Goal: Book appointment/travel/reservation

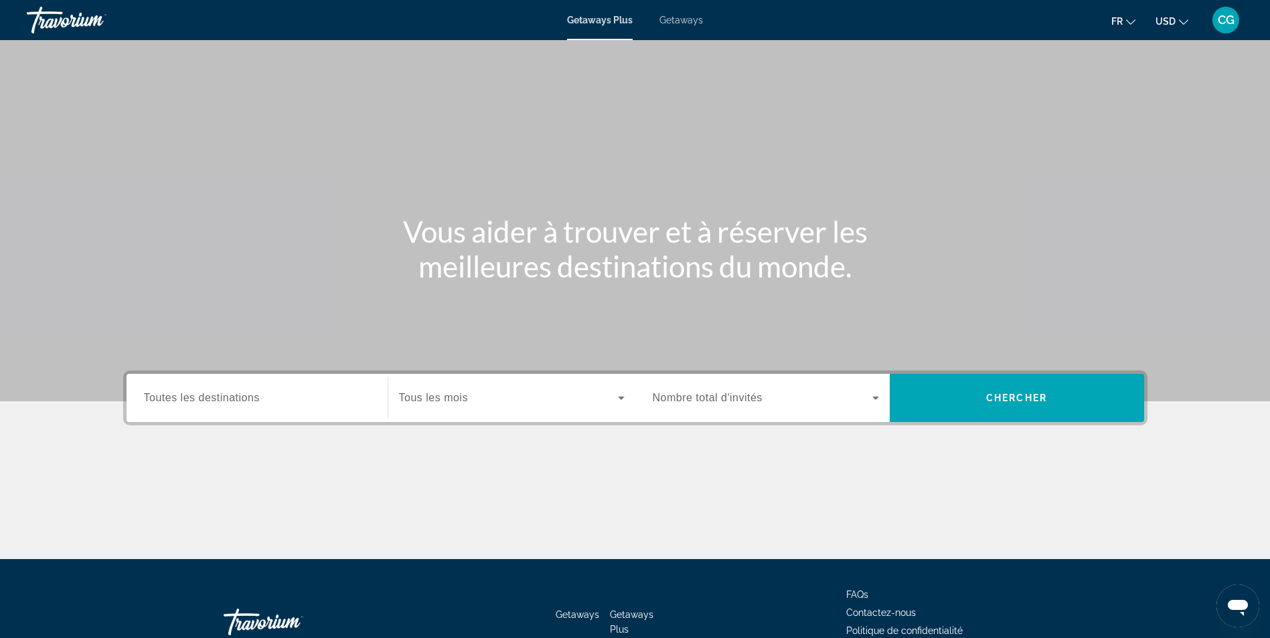
click at [677, 12] on div "Getaways Plus Getaways fr English Español Français Italiano Português русский U…" at bounding box center [635, 20] width 1270 height 35
click at [677, 23] on span "Getaways" at bounding box center [680, 20] width 43 height 11
click at [170, 420] on div "Destination Toutes les destinations" at bounding box center [257, 398] width 248 height 48
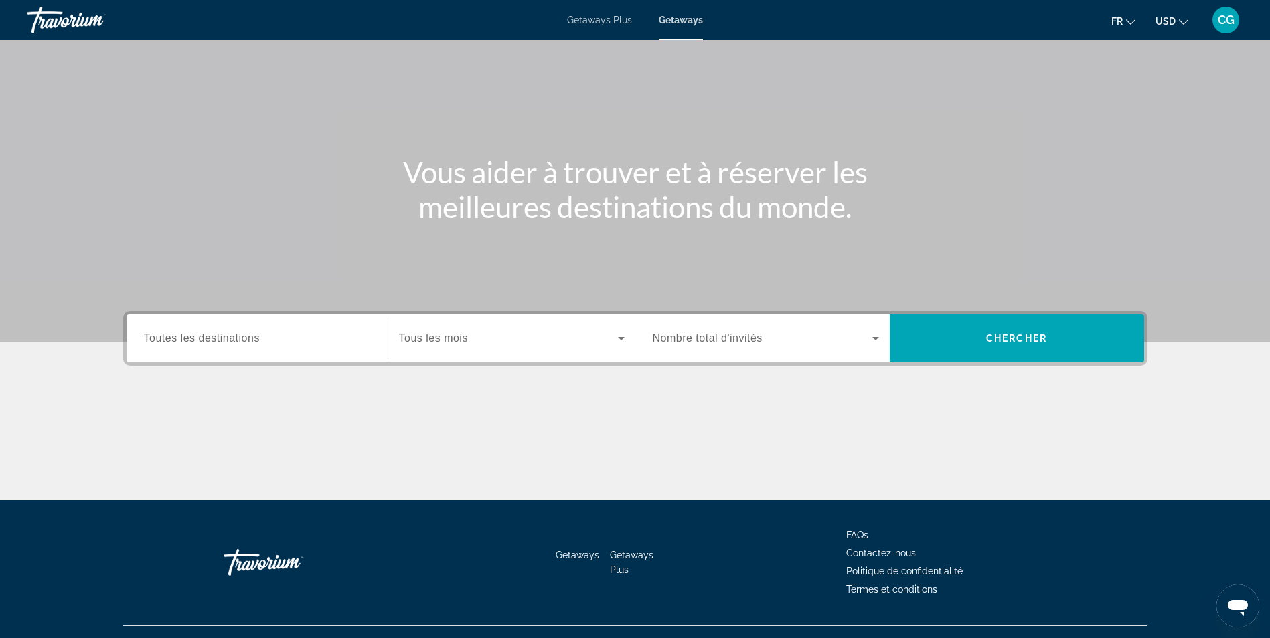
scroll to position [85, 0]
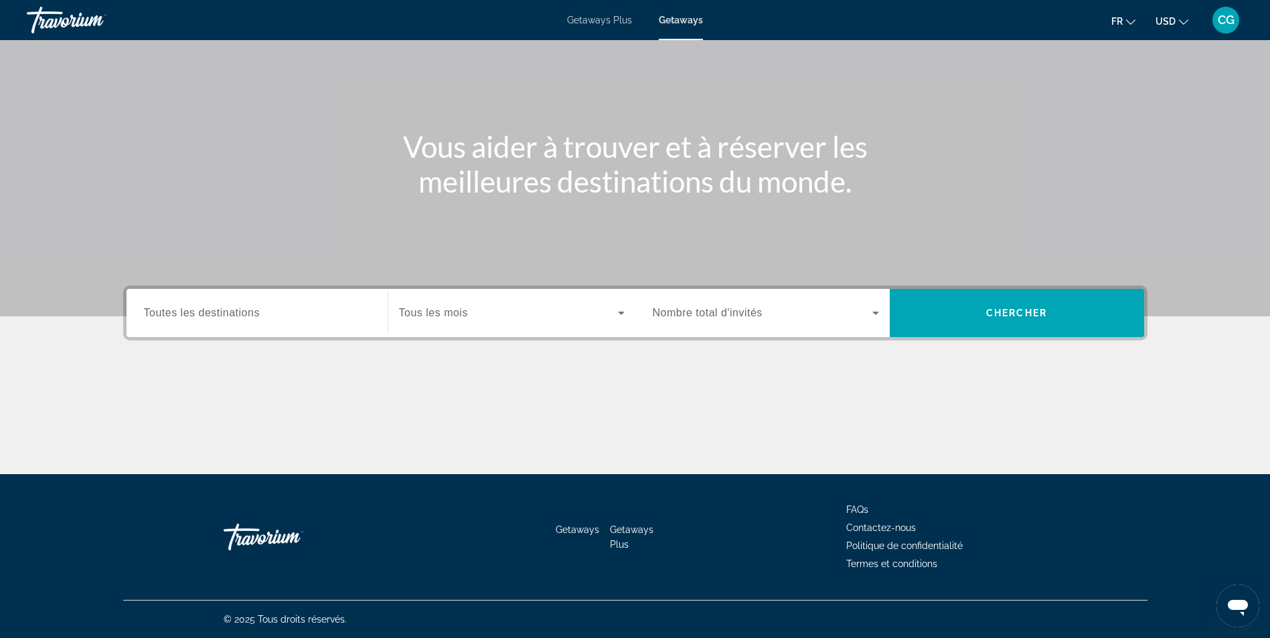
click at [183, 406] on div "Main content" at bounding box center [635, 424] width 1024 height 100
click at [216, 333] on div "Destination Toutes les destinations" at bounding box center [257, 313] width 248 height 48
click at [225, 313] on span "Toutes les destinations" at bounding box center [202, 312] width 116 height 11
click at [225, 313] on input "Destination Toutes les destinations" at bounding box center [257, 314] width 226 height 16
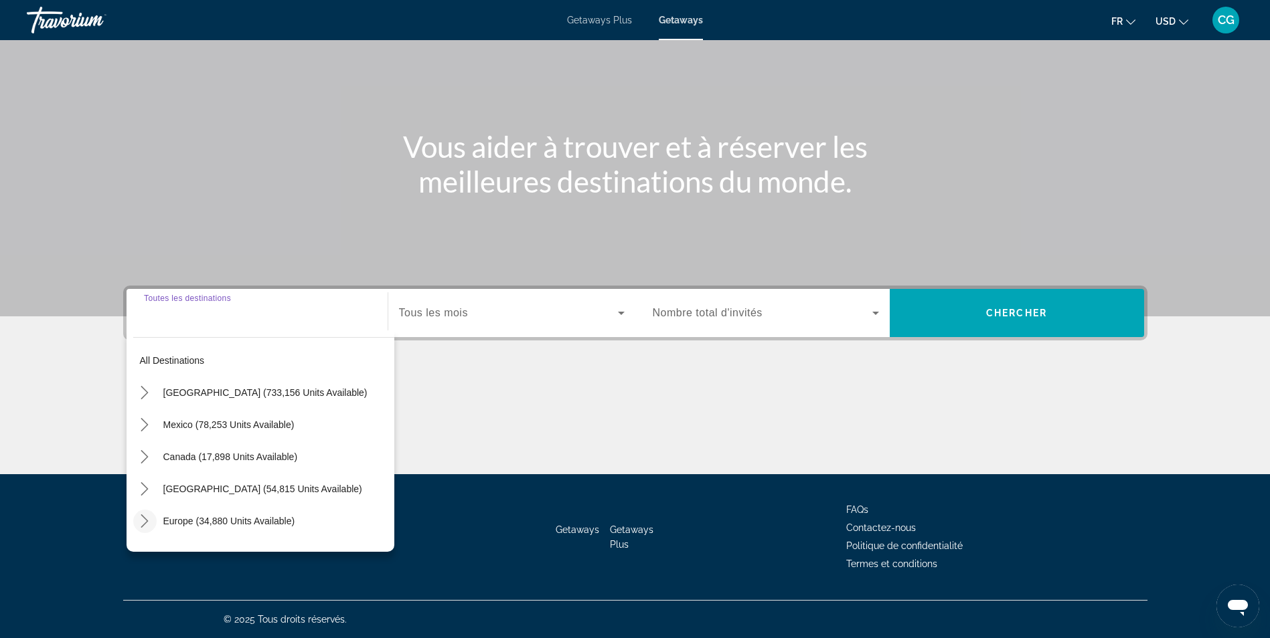
click at [141, 518] on icon "Toggle Europe (34,880 units available) submenu" at bounding box center [144, 521] width 13 height 13
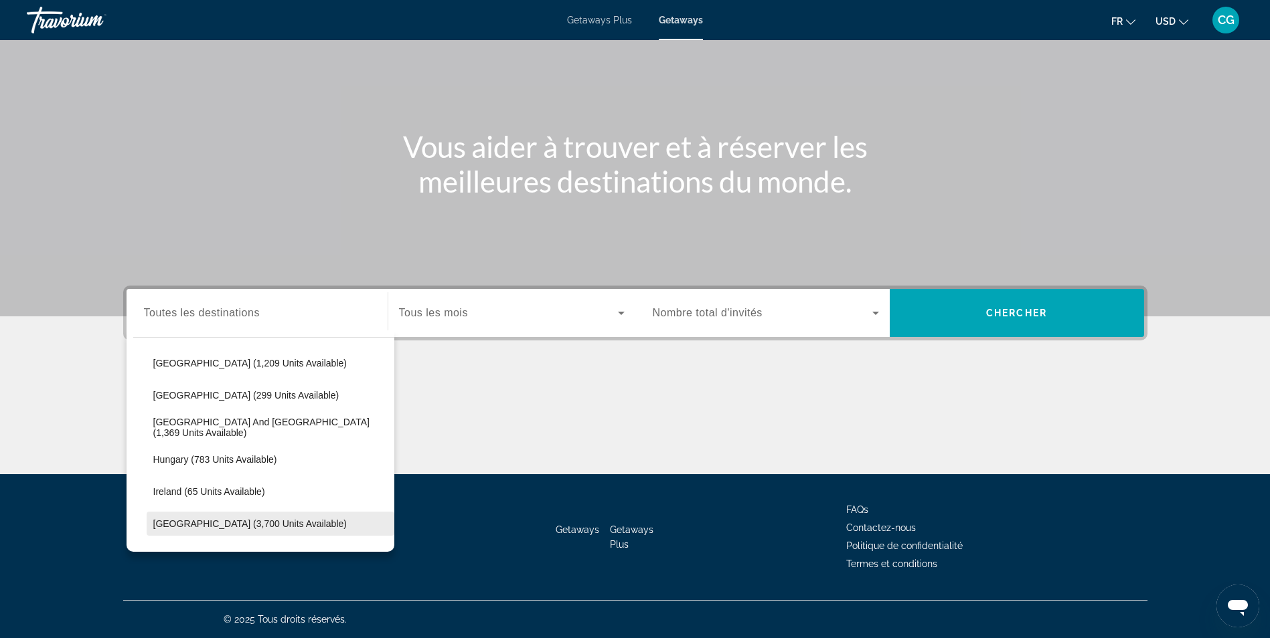
scroll to position [368, 0]
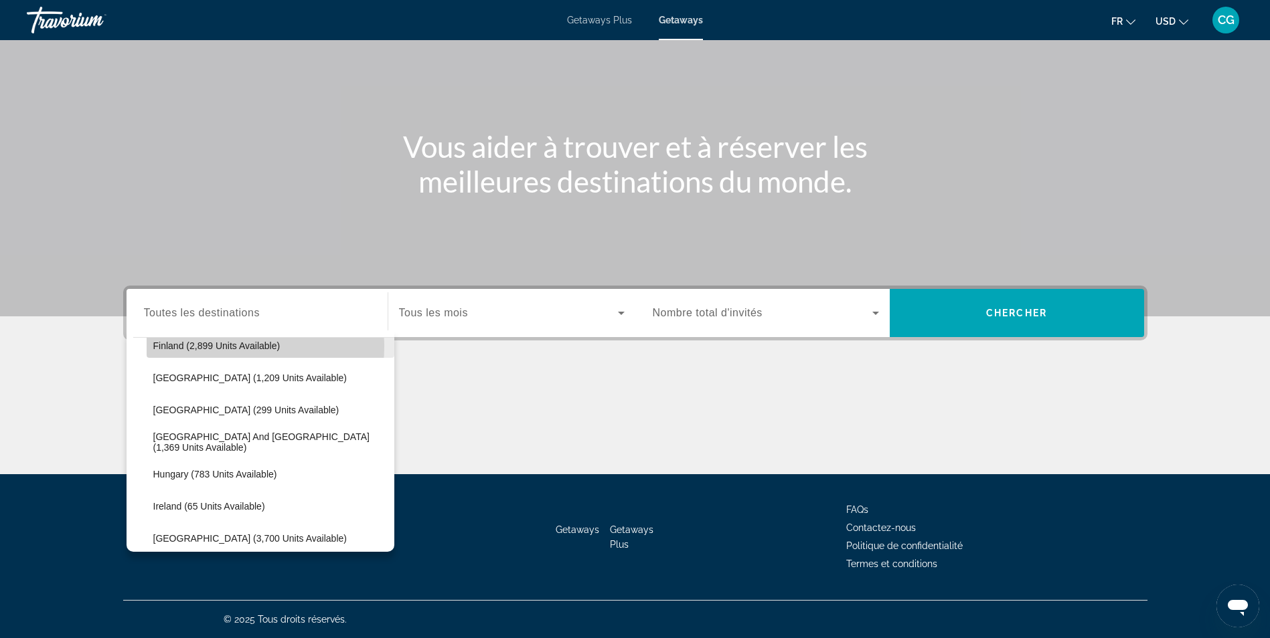
click at [209, 347] on span "Finland (2,899 units available)" at bounding box center [216, 346] width 127 height 11
type input "**********"
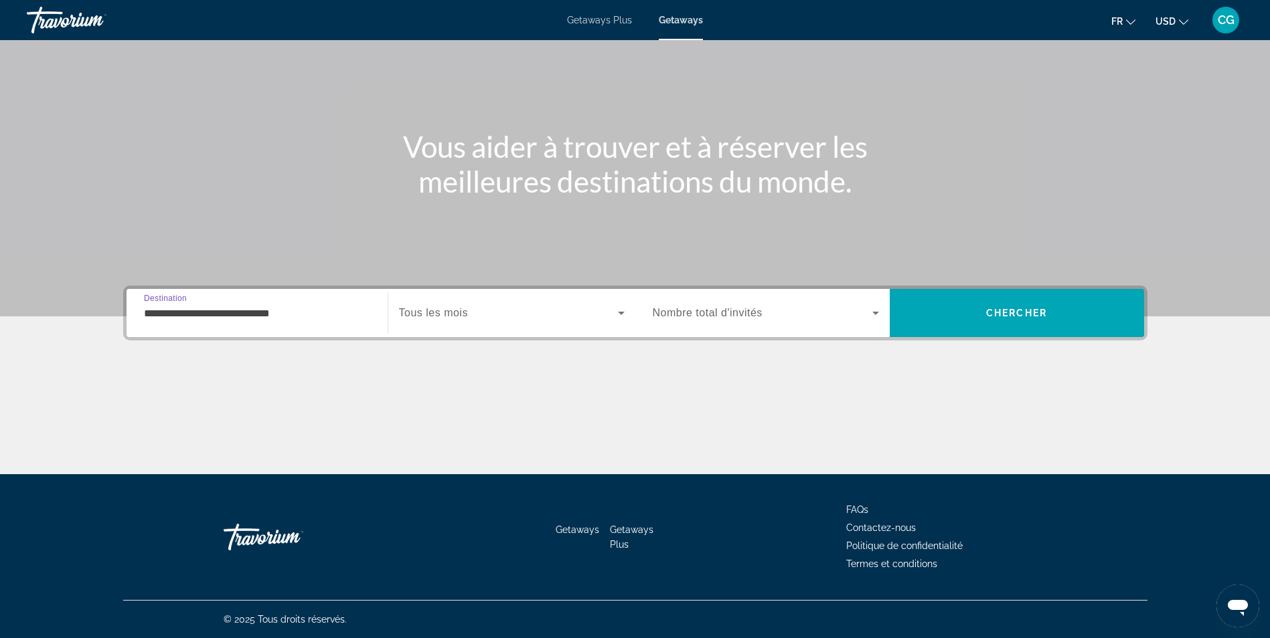
click at [501, 323] on div "Search widget" at bounding box center [512, 312] width 226 height 37
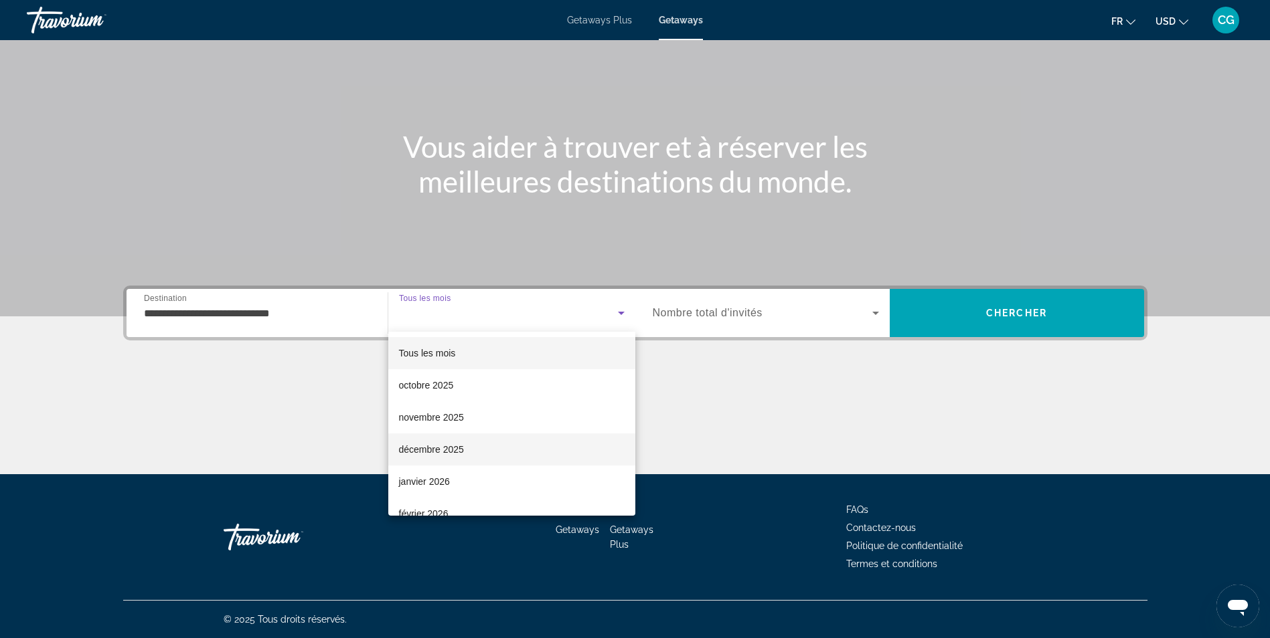
click at [438, 454] on span "décembre 2025" at bounding box center [431, 450] width 65 height 16
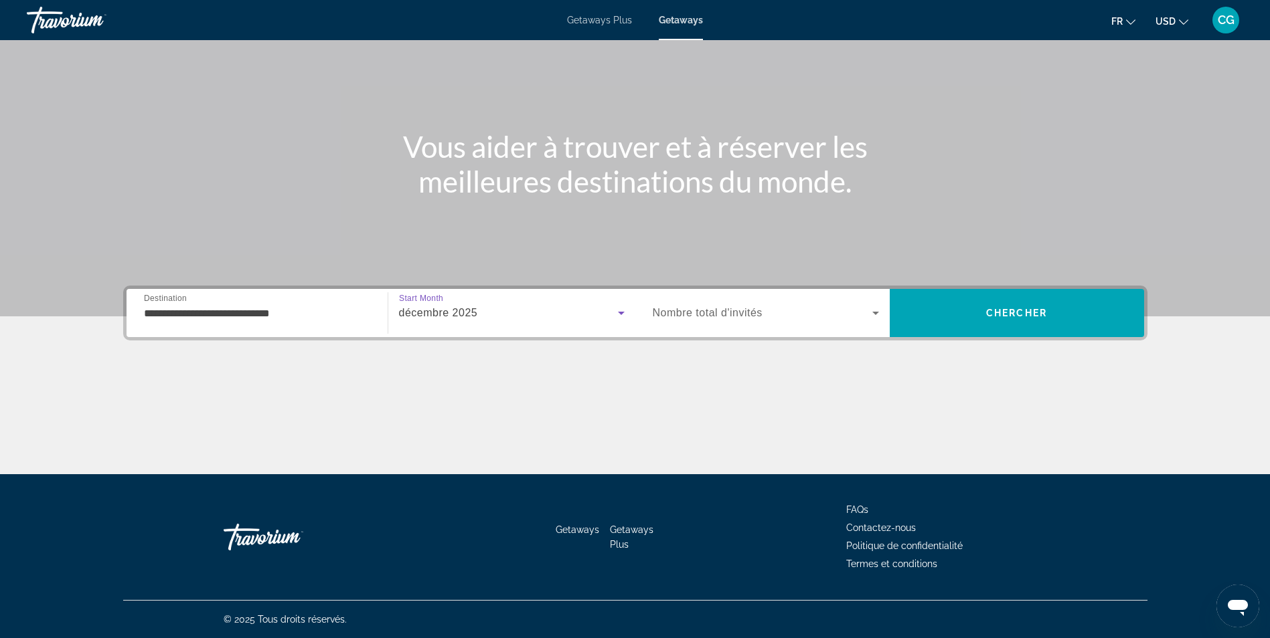
click at [515, 311] on div "décembre 2025" at bounding box center [508, 313] width 219 height 16
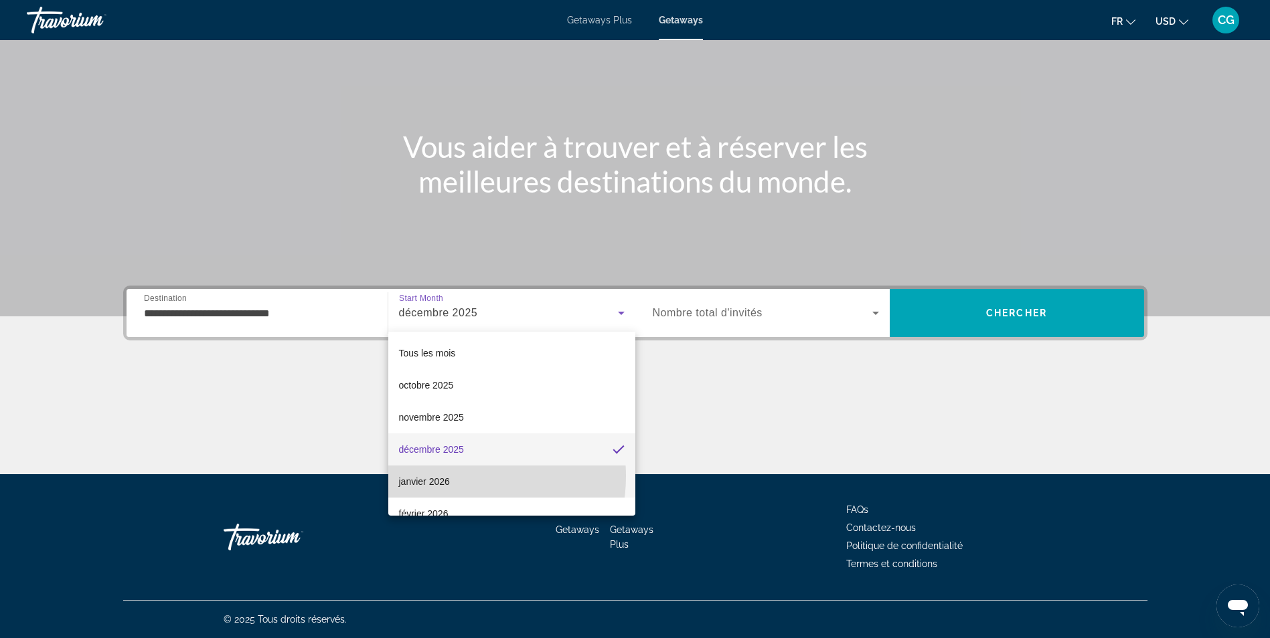
click at [449, 476] on span "janvier 2026" at bounding box center [424, 482] width 51 height 16
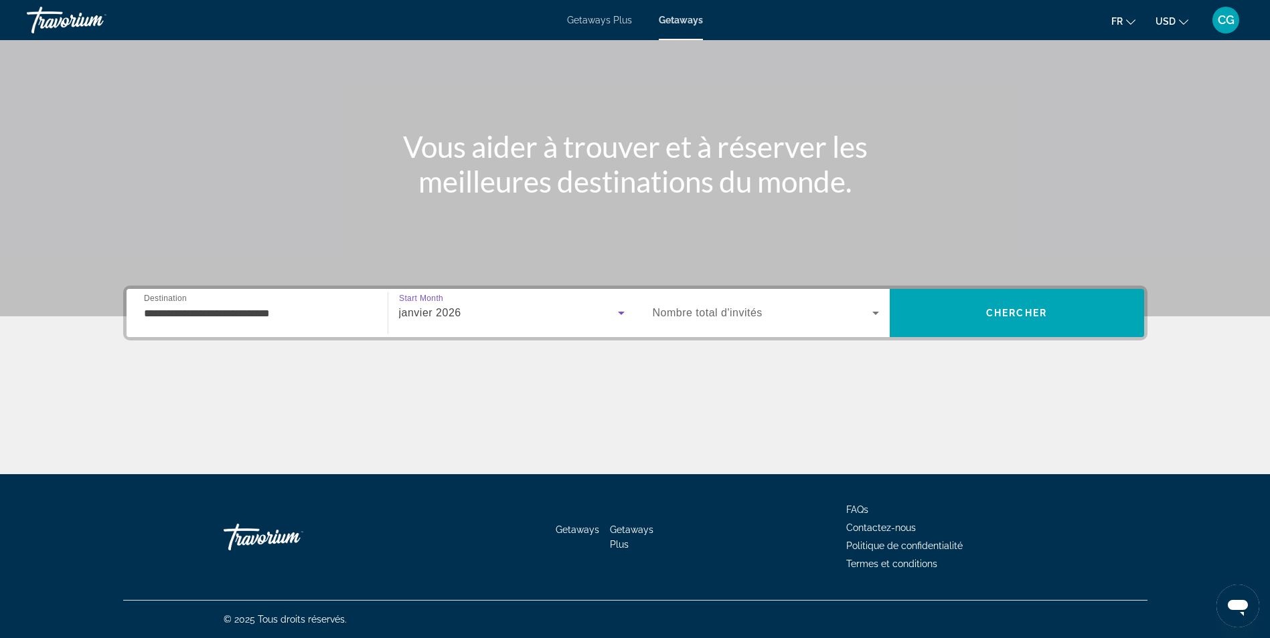
click at [699, 317] on span "Nombre total d'invités" at bounding box center [707, 312] width 110 height 11
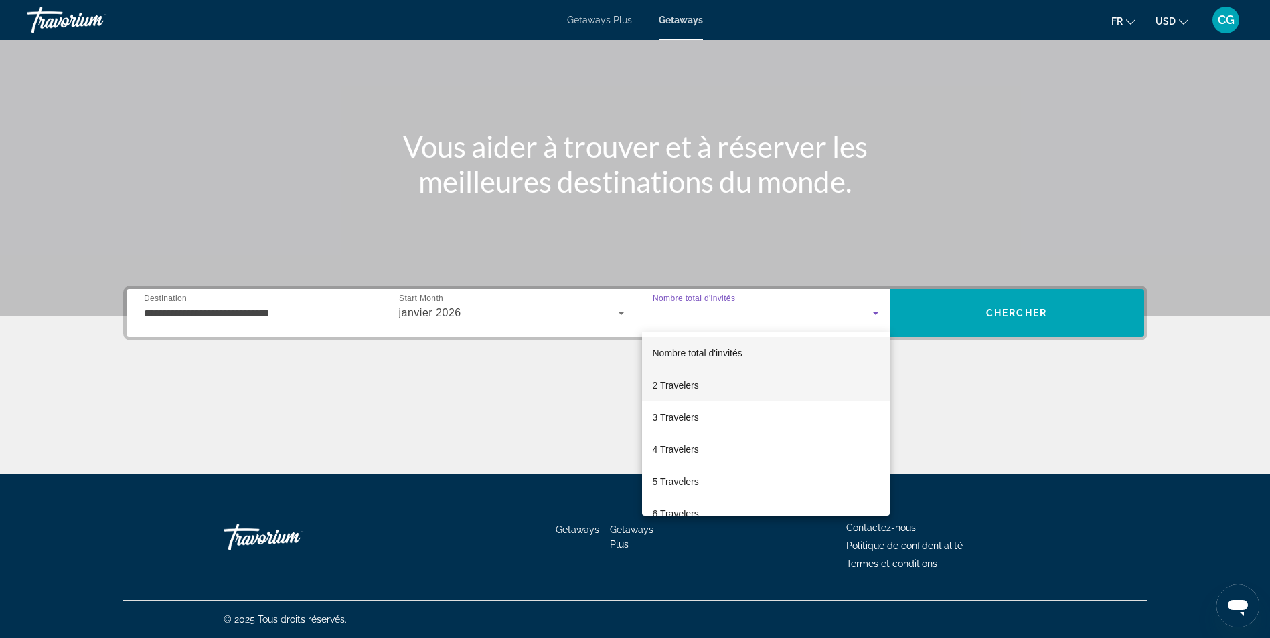
click at [686, 392] on span "2 Travelers" at bounding box center [675, 385] width 46 height 16
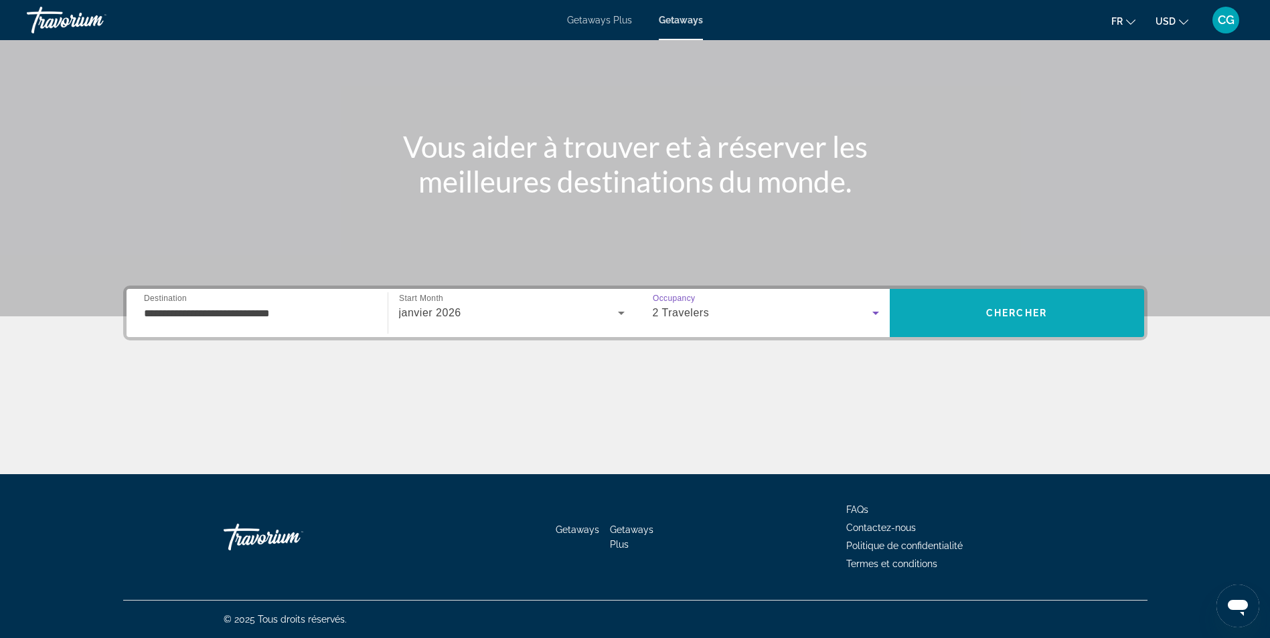
click at [962, 299] on span "Search" at bounding box center [1016, 313] width 254 height 32
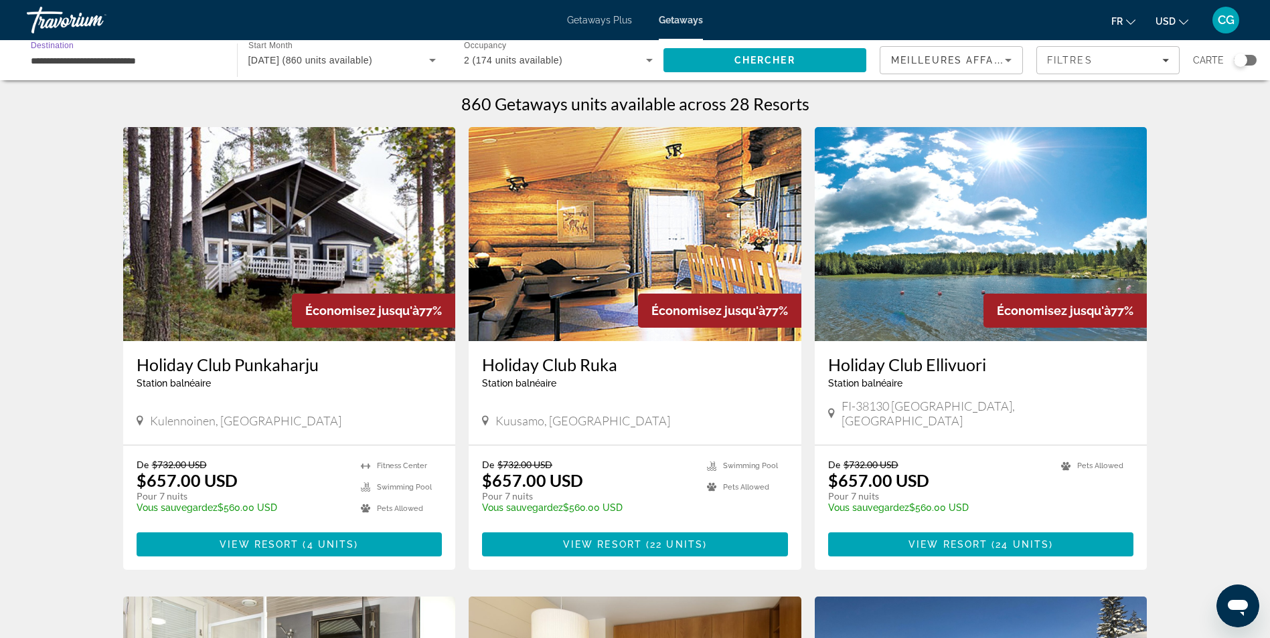
click at [182, 66] on input "**********" at bounding box center [125, 61] width 189 height 16
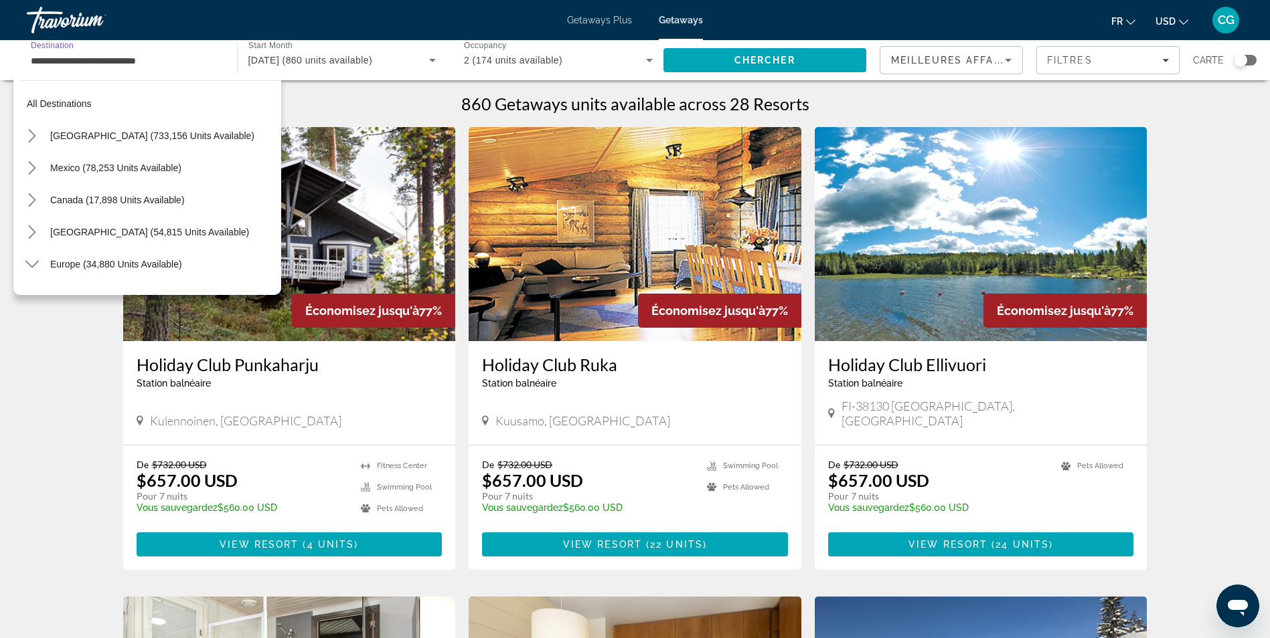
scroll to position [272, 0]
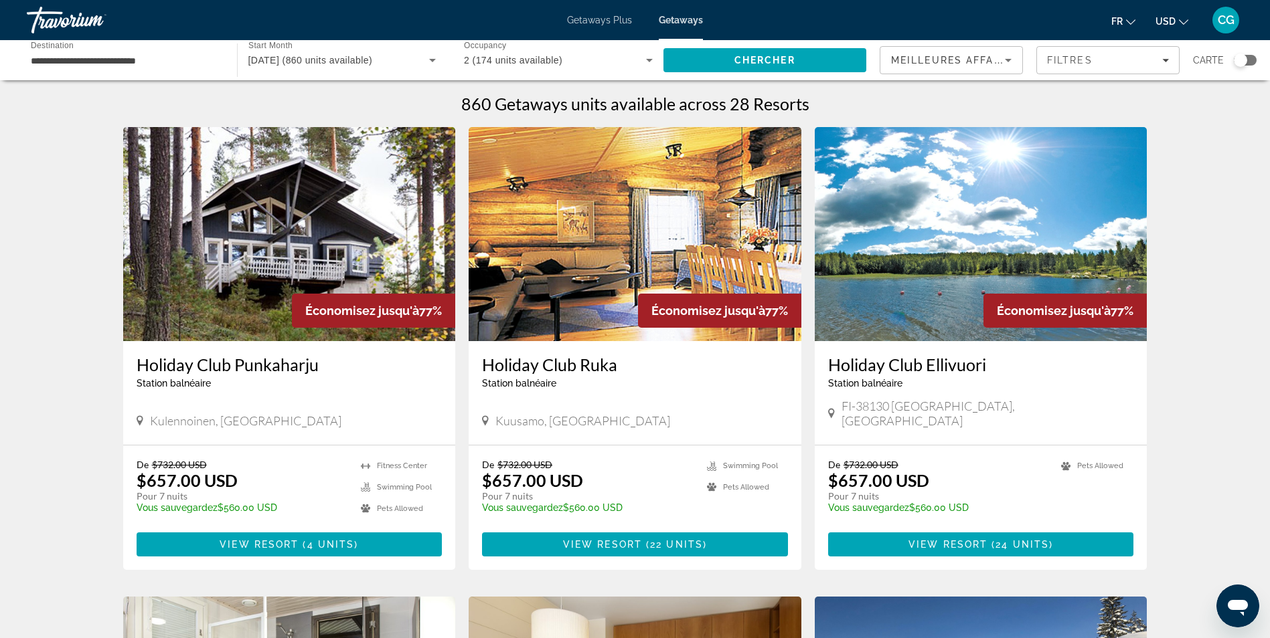
click at [1239, 62] on div "Search widget" at bounding box center [1239, 60] width 13 height 13
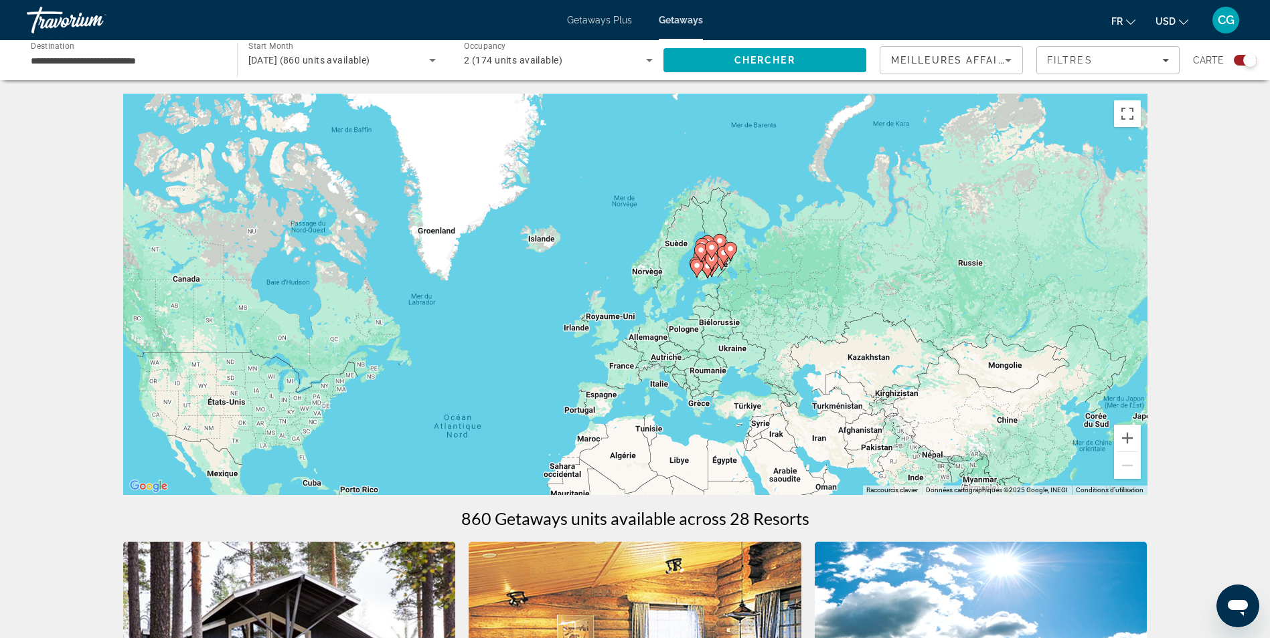
drag, startPoint x: 793, startPoint y: 264, endPoint x: 648, endPoint y: 462, distance: 246.2
click at [636, 462] on div "Pour activer le glissement avec le clavier, appuyez sur Alt+Entrée. Une fois ce…" at bounding box center [635, 295] width 1024 height 402
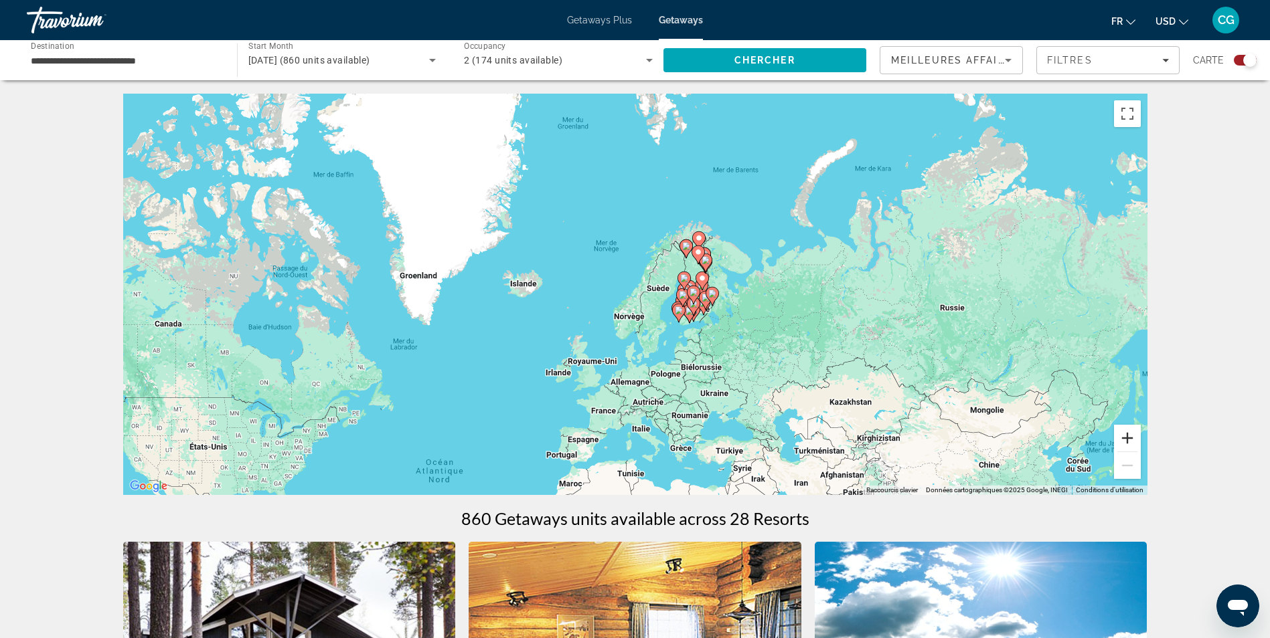
click at [1118, 441] on button "Zoom avant" at bounding box center [1127, 438] width 27 height 27
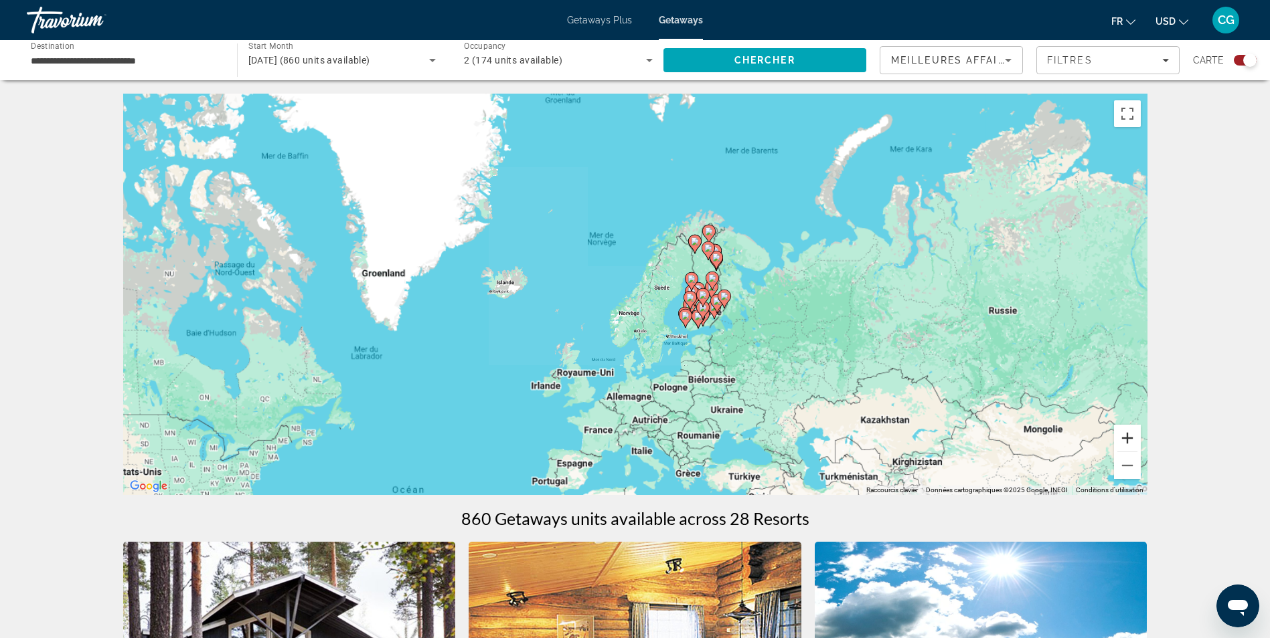
click at [1118, 441] on button "Zoom avant" at bounding box center [1127, 438] width 27 height 27
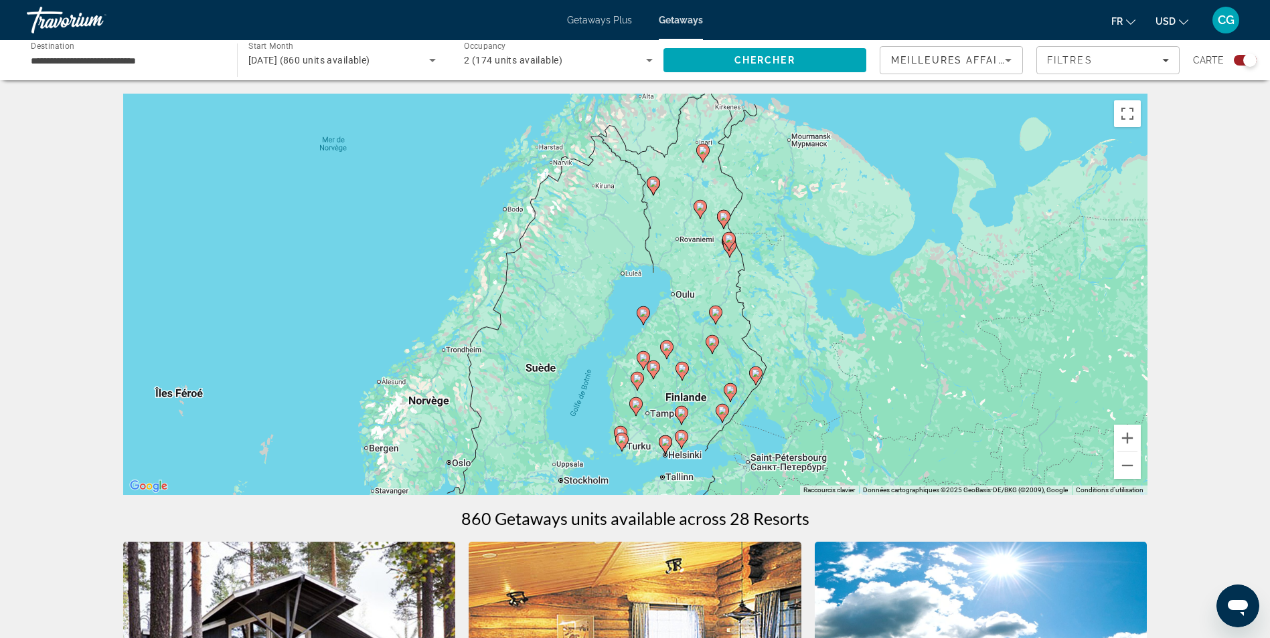
drag, startPoint x: 1061, startPoint y: 431, endPoint x: 857, endPoint y: 464, distance: 207.4
click at [873, 473] on div "Pour activer le glissement avec le clavier, appuyez sur Alt+Entrée. Une fois ce…" at bounding box center [635, 295] width 1024 height 402
click at [1131, 441] on button "Zoom avant" at bounding box center [1127, 438] width 27 height 27
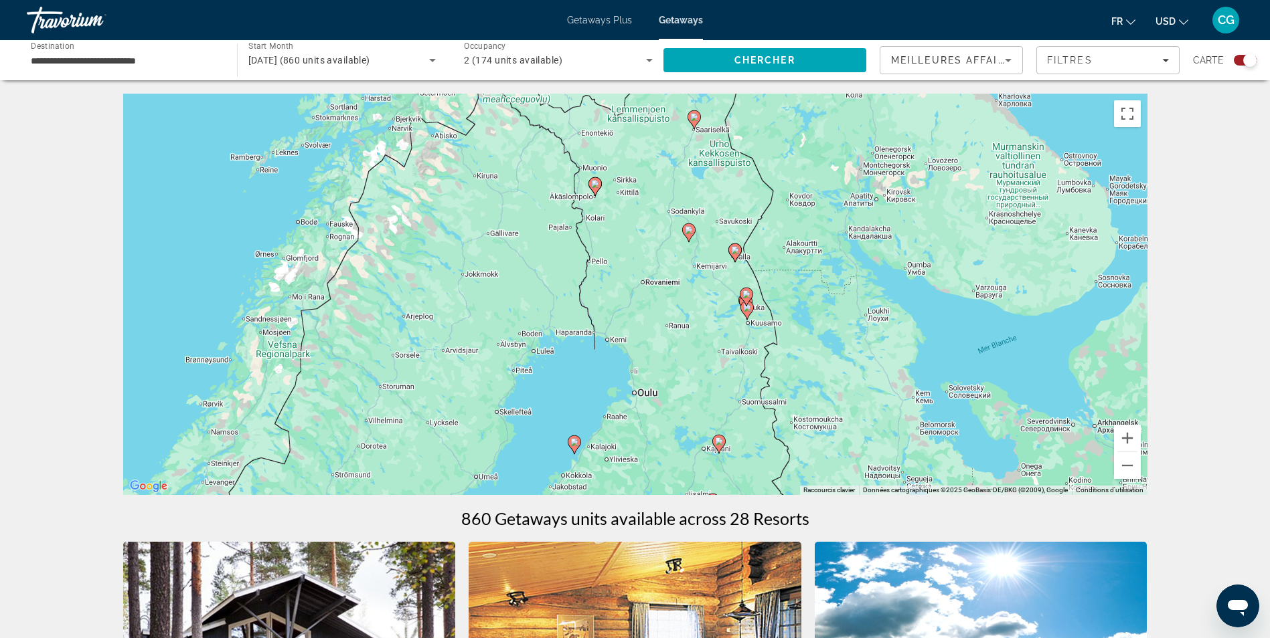
drag, startPoint x: 986, startPoint y: 293, endPoint x: 910, endPoint y: 396, distance: 127.3
click at [910, 396] on div "Pour activer le glissement avec le clavier, appuyez sur Alt+Entrée. Une fois ce…" at bounding box center [635, 295] width 1024 height 402
click at [1131, 438] on button "Zoom avant" at bounding box center [1127, 438] width 27 height 27
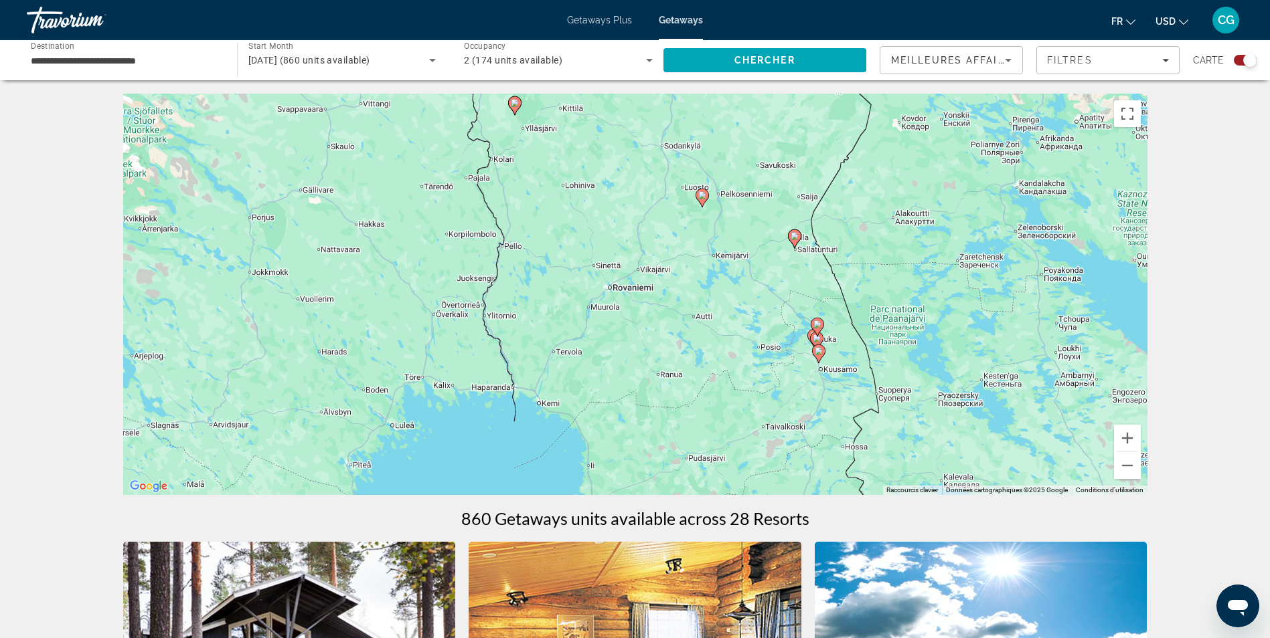
drag, startPoint x: 1017, startPoint y: 403, endPoint x: 934, endPoint y: 420, distance: 84.1
click at [962, 423] on div "Pour activer le glissement avec le clavier, appuyez sur Alt+Entrée. Une fois ce…" at bounding box center [635, 295] width 1024 height 402
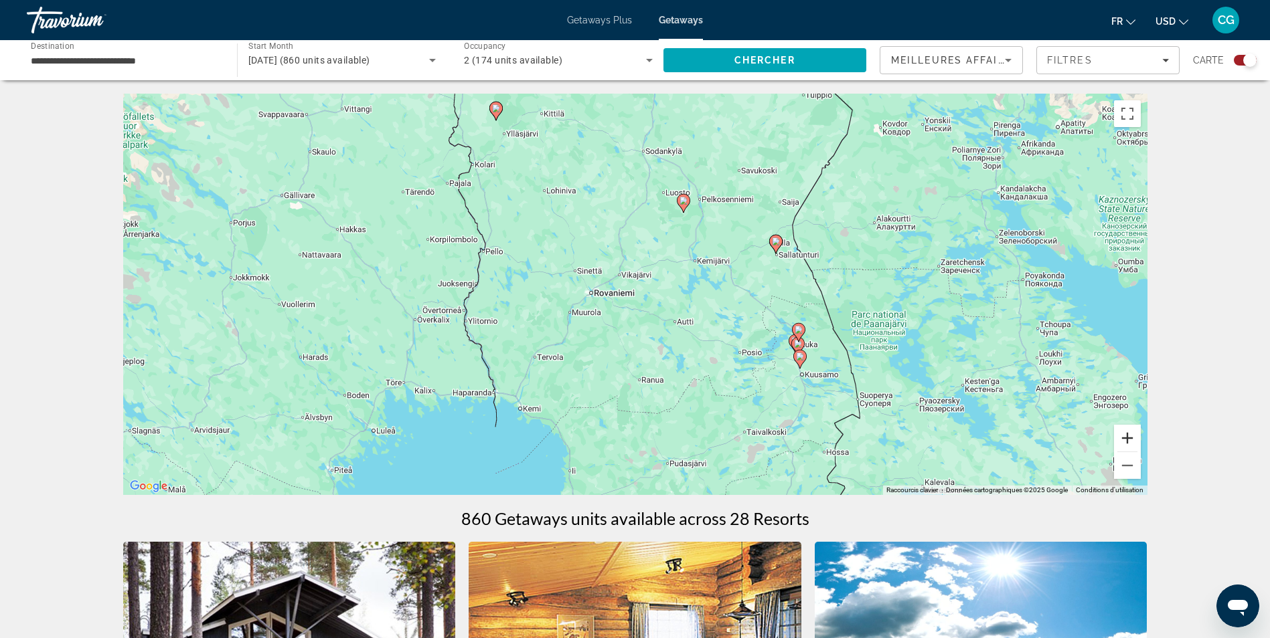
click at [1132, 436] on button "Zoom avant" at bounding box center [1127, 438] width 27 height 27
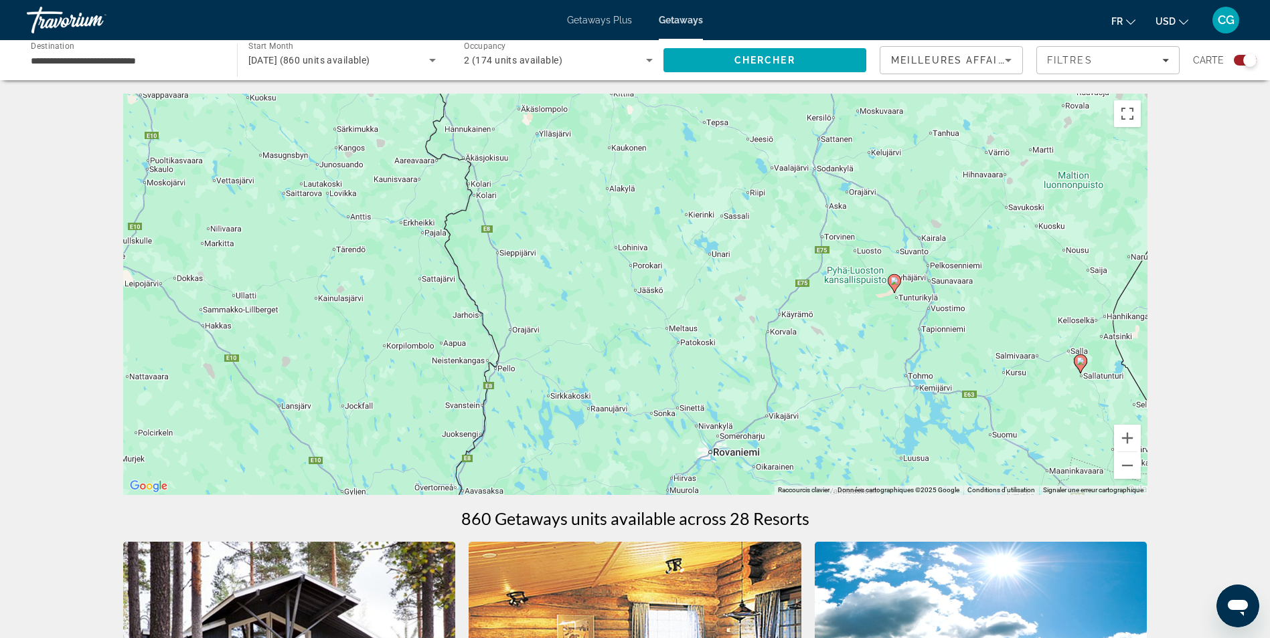
drag, startPoint x: 804, startPoint y: 280, endPoint x: 963, endPoint y: 436, distance: 221.9
click at [963, 436] on div "Pour activer le glissement avec le clavier, appuyez sur Alt+Entrée. Une fois ce…" at bounding box center [635, 295] width 1024 height 402
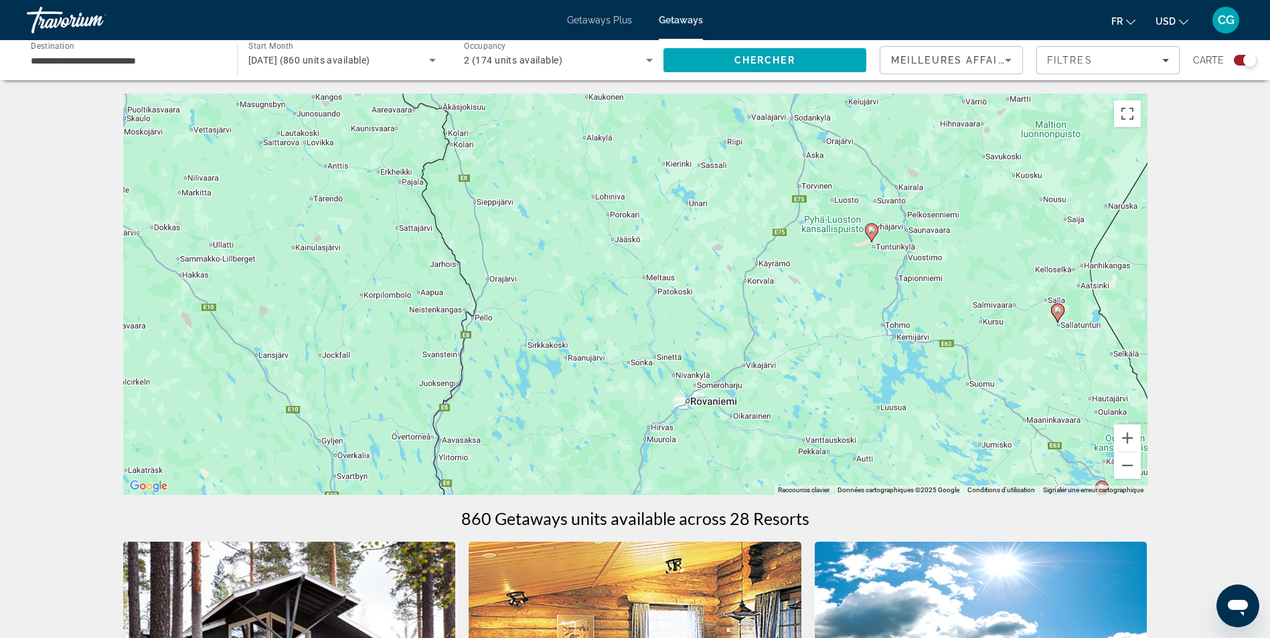
drag, startPoint x: 941, startPoint y: 431, endPoint x: 918, endPoint y: 382, distance: 53.9
click at [918, 382] on div "Pour activer le glissement avec le clavier, appuyez sur Alt+Entrée. Une fois ce…" at bounding box center [635, 295] width 1024 height 402
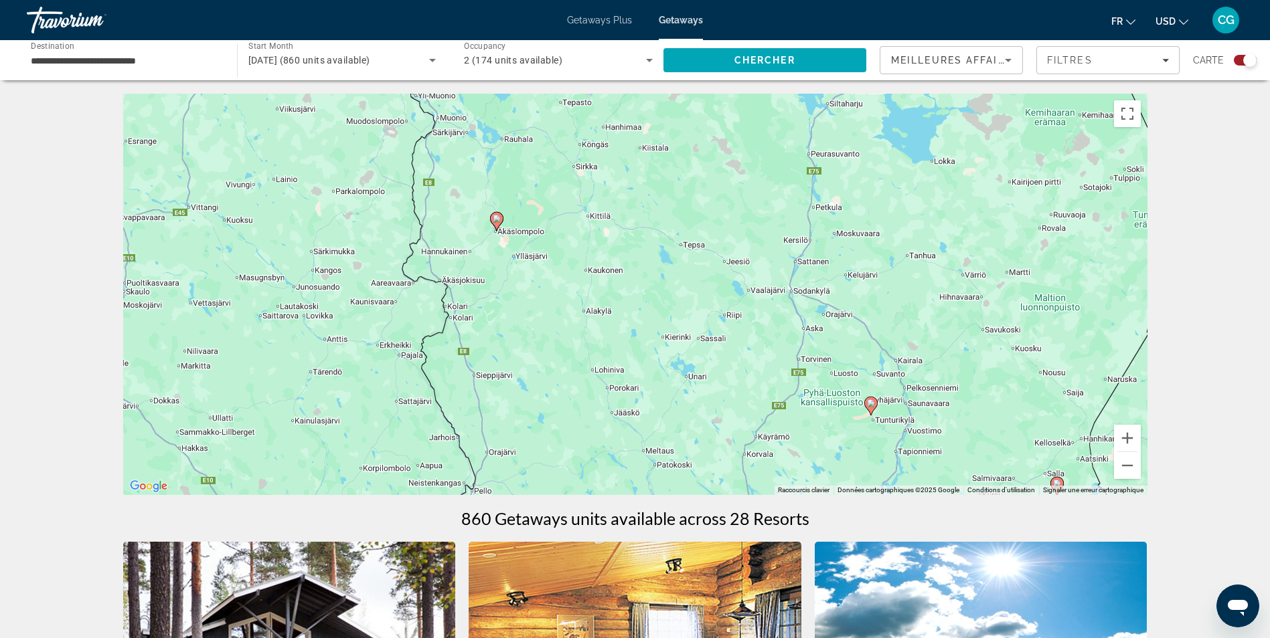
drag, startPoint x: 866, startPoint y: 254, endPoint x: 867, endPoint y: 432, distance: 178.7
click at [867, 432] on div "Pour activer le glissement avec le clavier, appuyez sur Alt+Entrée. Une fois ce…" at bounding box center [635, 295] width 1024 height 402
click at [499, 224] on icon "Main content" at bounding box center [496, 221] width 12 height 17
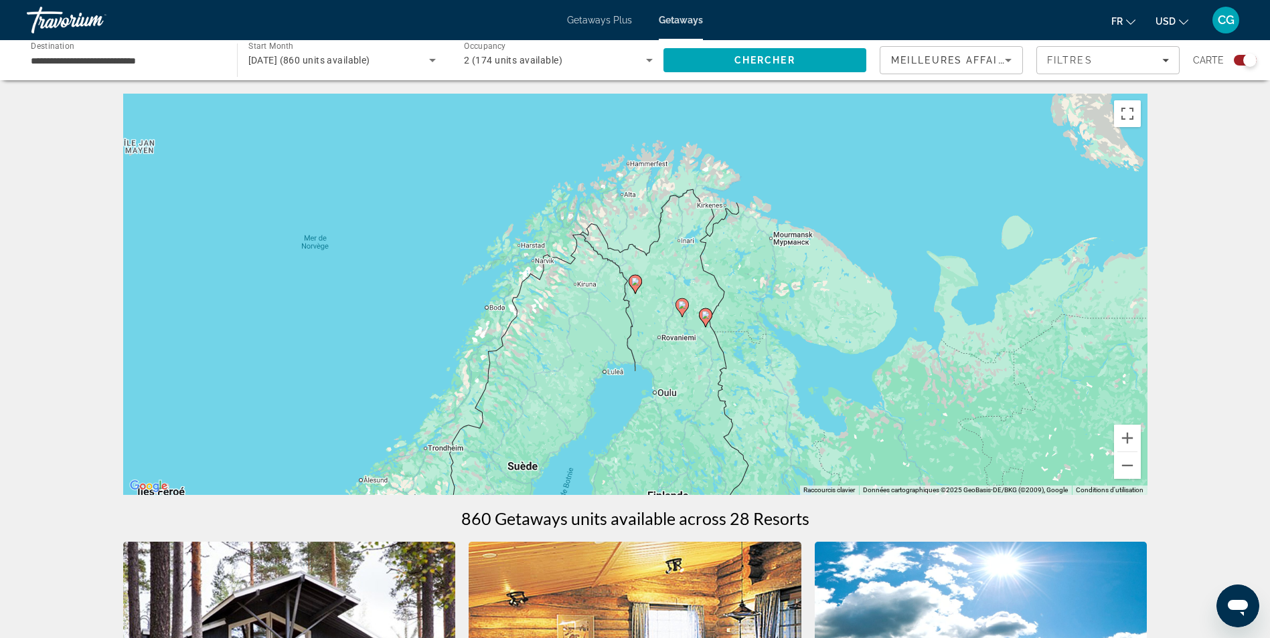
click at [637, 288] on icon "Main content" at bounding box center [634, 284] width 12 height 17
type input "**********"
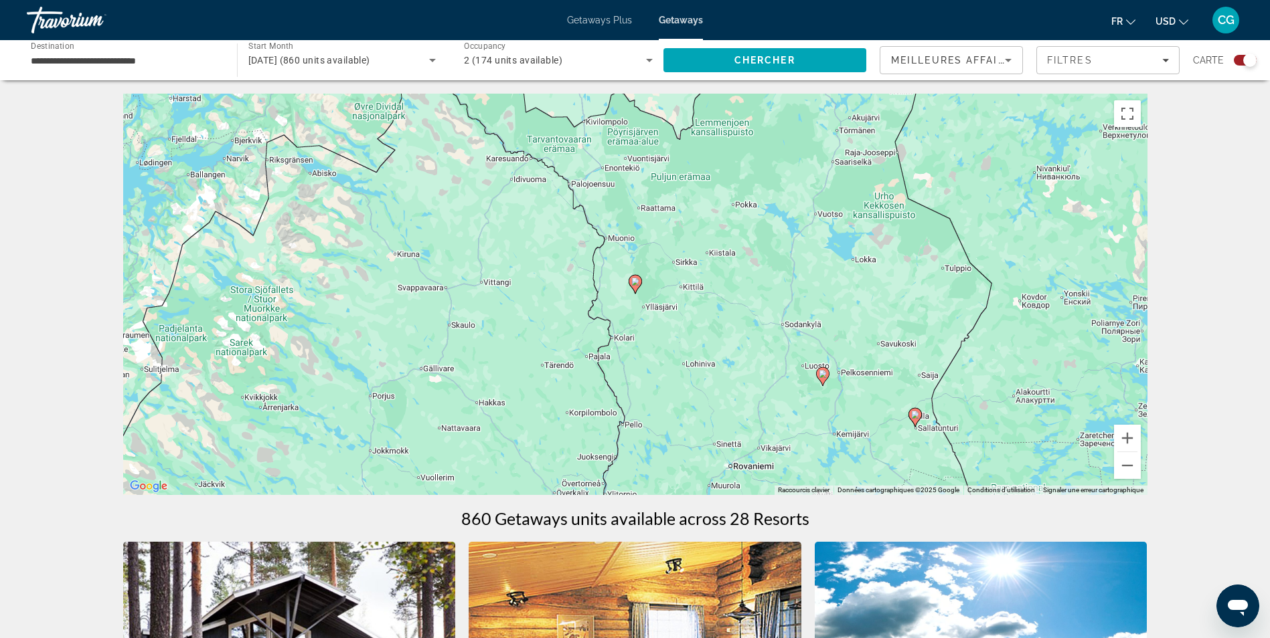
click at [634, 288] on icon "Main content" at bounding box center [634, 284] width 12 height 17
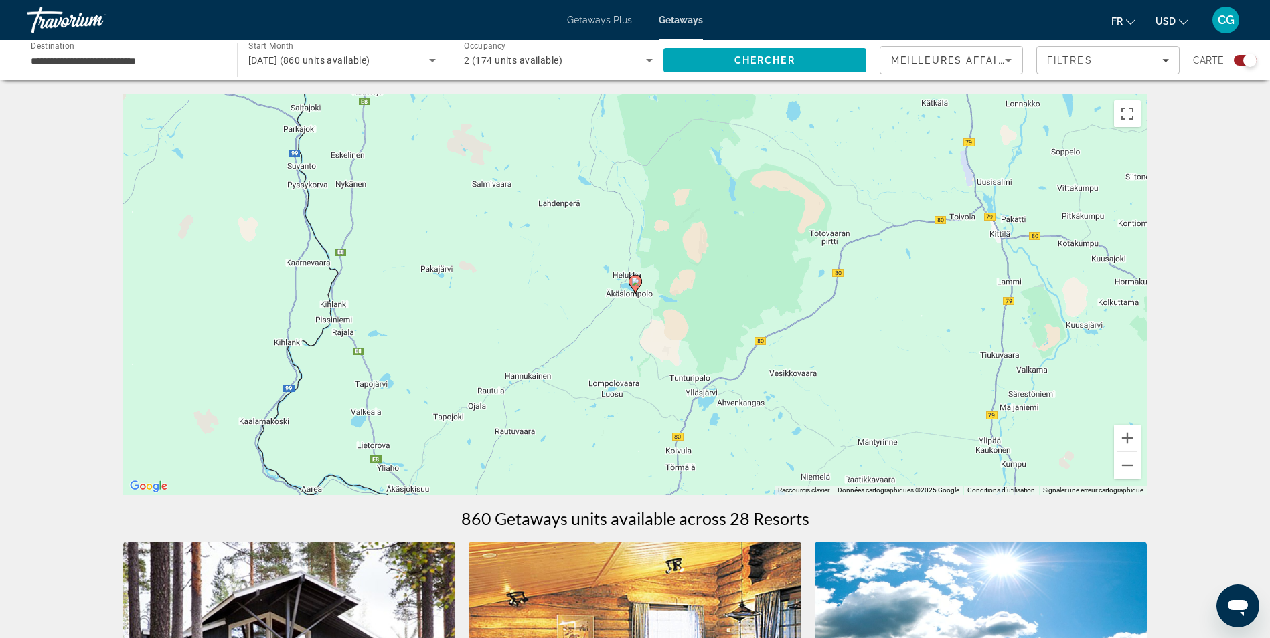
click at [634, 288] on icon "Main content" at bounding box center [634, 284] width 12 height 17
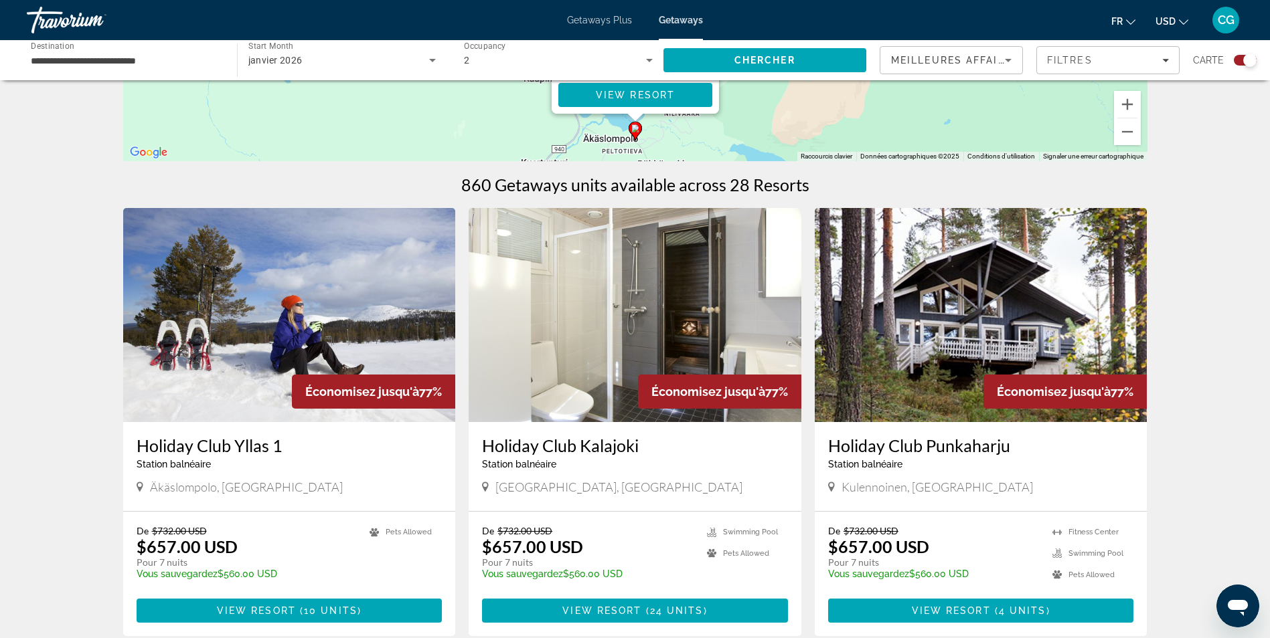
scroll to position [335, 0]
click at [345, 462] on div "Station balnéaire - Ceci est une station d'adultes seulement" at bounding box center [290, 463] width 306 height 11
click at [226, 440] on h3 "Holiday Club Yllas 1" at bounding box center [290, 445] width 306 height 20
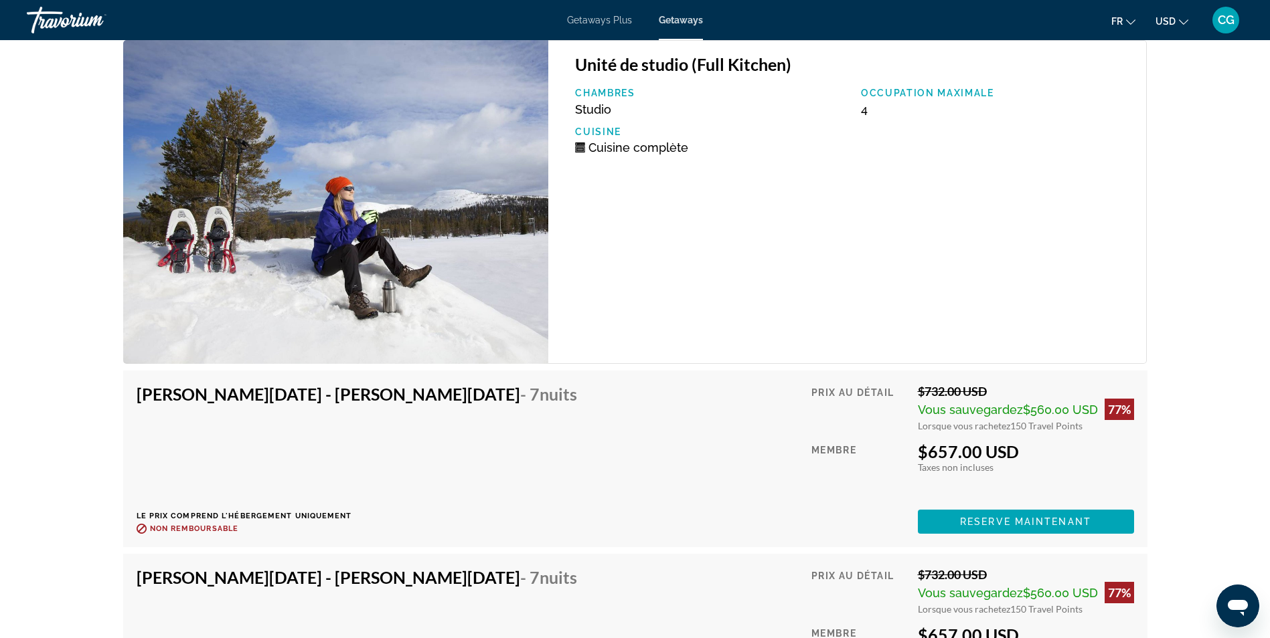
scroll to position [1941, 0]
click at [1174, 20] on span "USD" at bounding box center [1165, 21] width 20 height 11
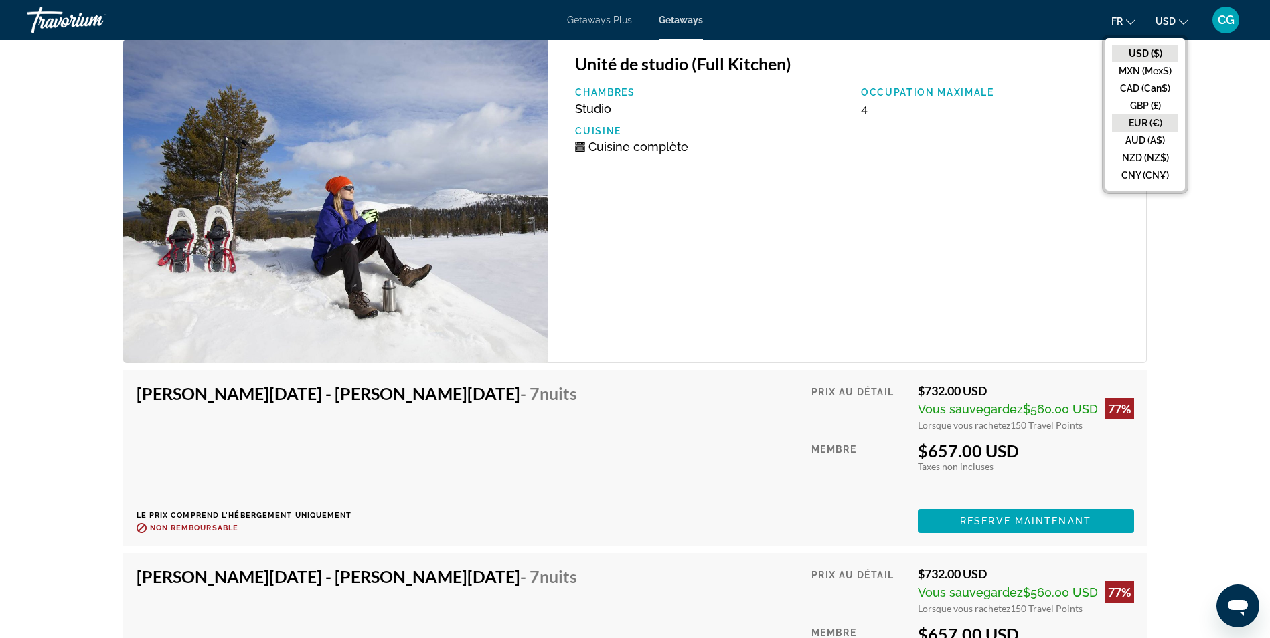
click at [1157, 122] on button "EUR (€)" at bounding box center [1145, 122] width 66 height 17
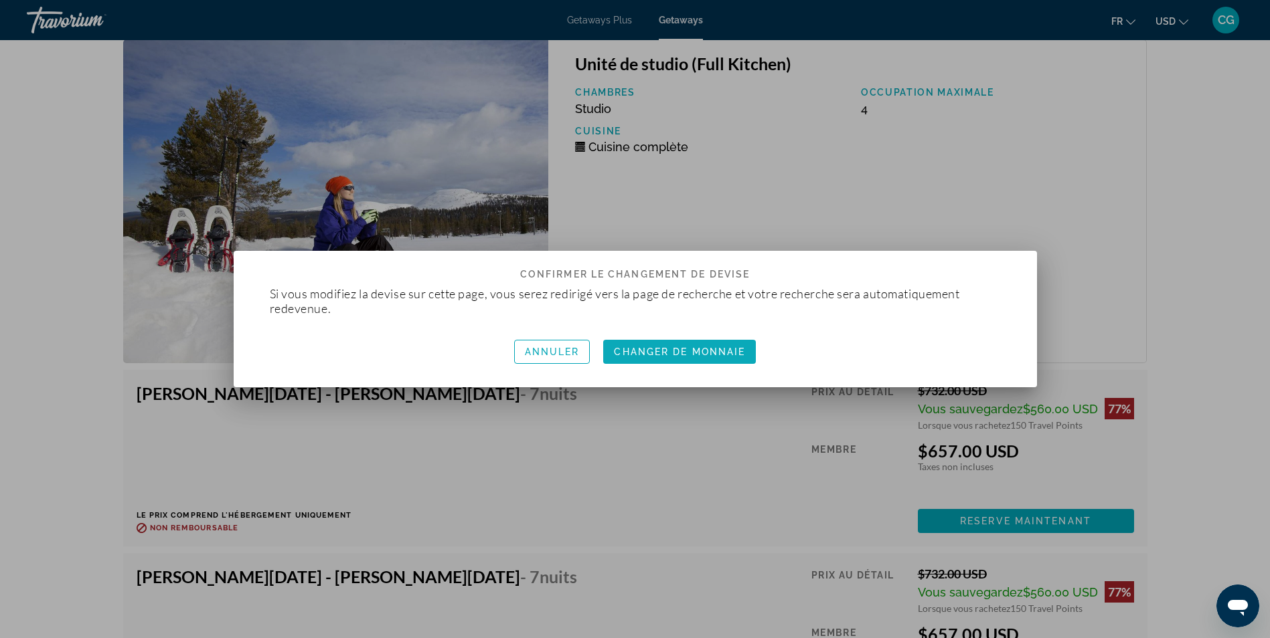
click at [674, 353] on span "Changer de monnaie" at bounding box center [679, 352] width 131 height 11
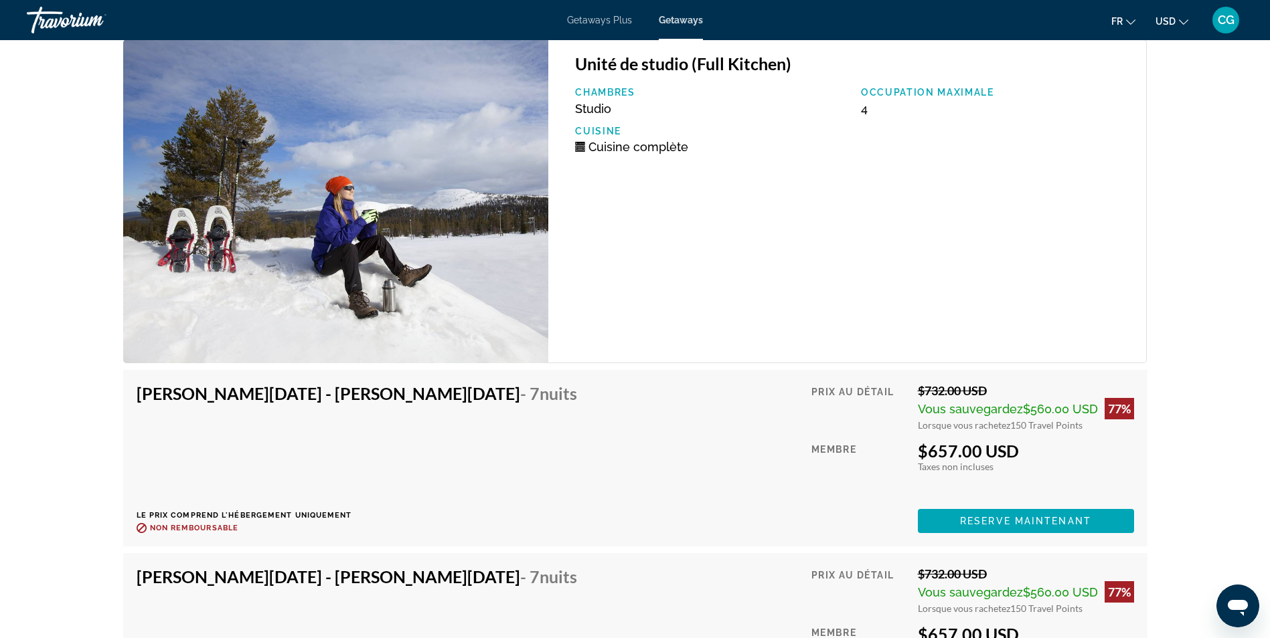
scroll to position [1941, 0]
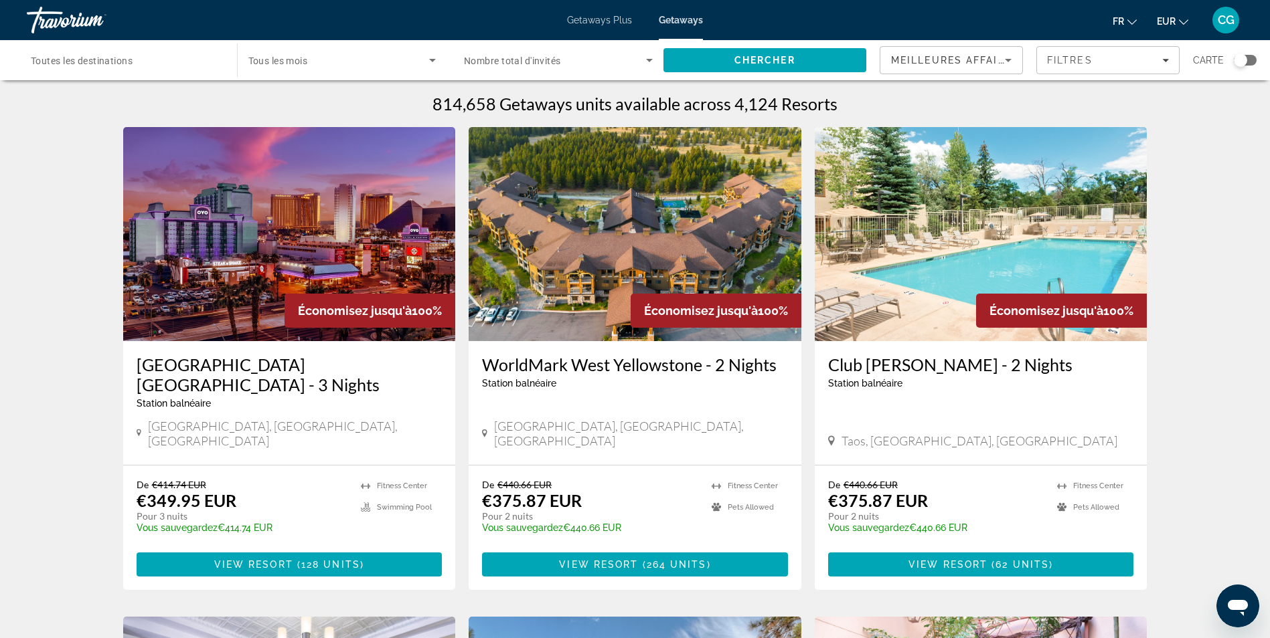
click at [76, 56] on span "Toutes les destinations" at bounding box center [82, 61] width 102 height 11
click at [76, 56] on input "Destination Toutes les destinations" at bounding box center [125, 61] width 189 height 16
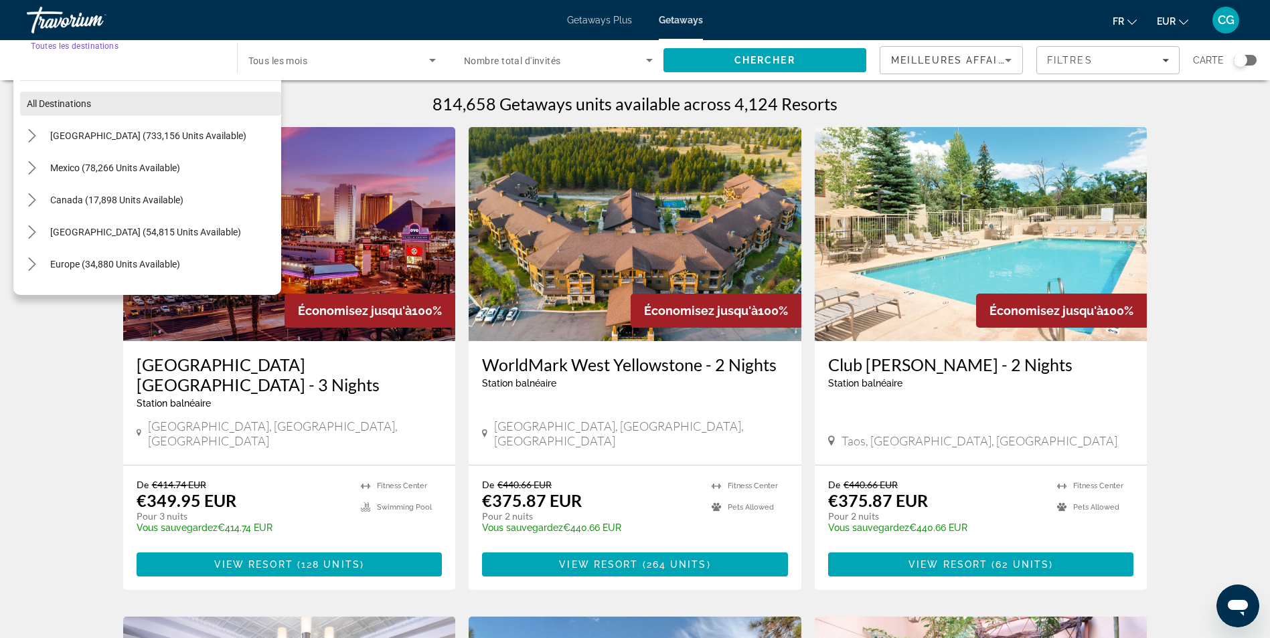
click at [147, 90] on span "Select destination: All destinations" at bounding box center [150, 104] width 261 height 32
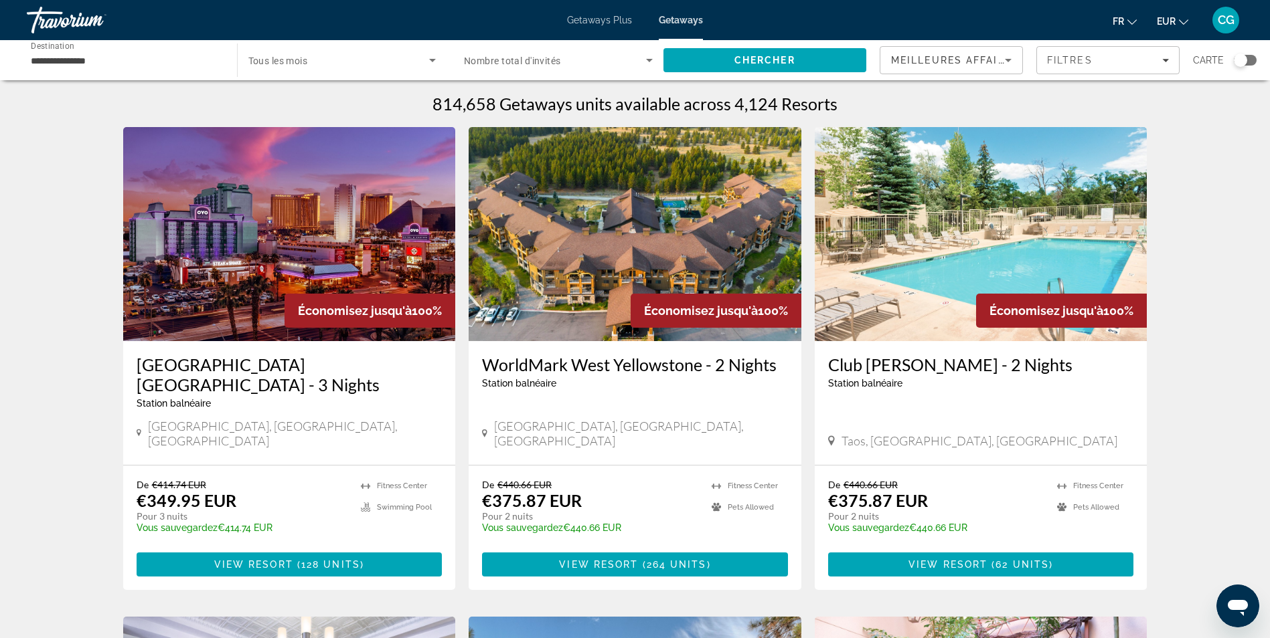
click at [149, 74] on div "**********" at bounding box center [125, 60] width 189 height 38
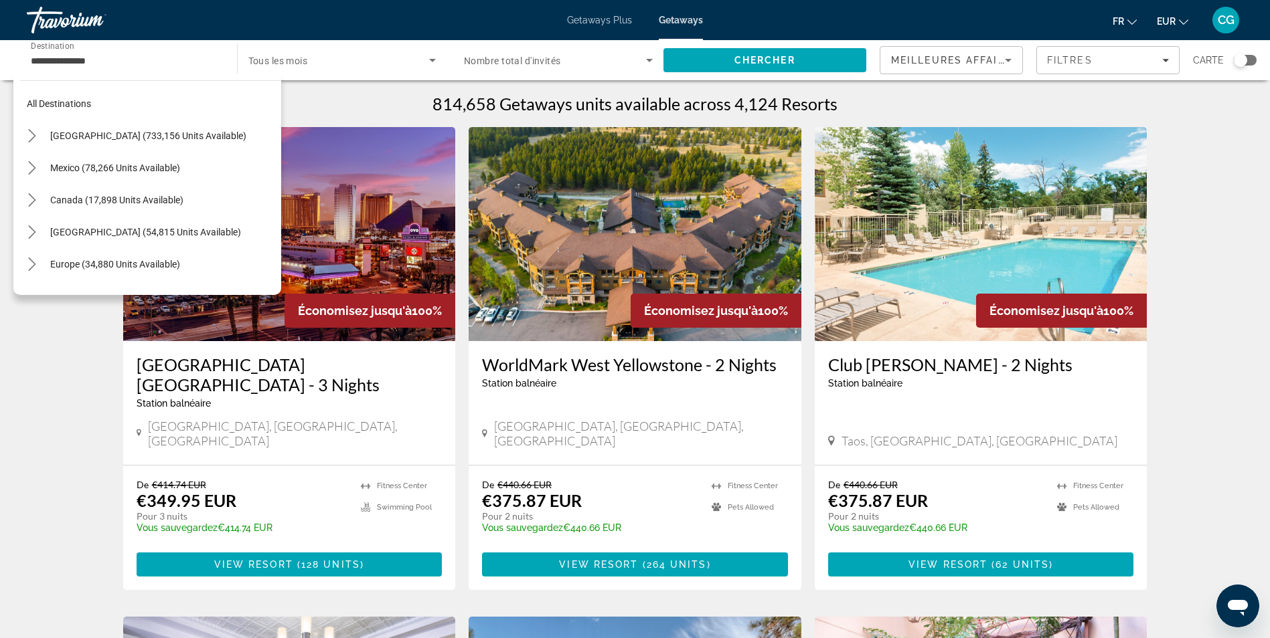
click at [147, 74] on div "All destinations [GEOGRAPHIC_DATA] (733,156 units available) [GEOGRAPHIC_DATA] …" at bounding box center [147, 185] width 268 height 222
click at [36, 262] on icon "Toggle Europe (34,880 units available) submenu" at bounding box center [31, 264] width 13 height 13
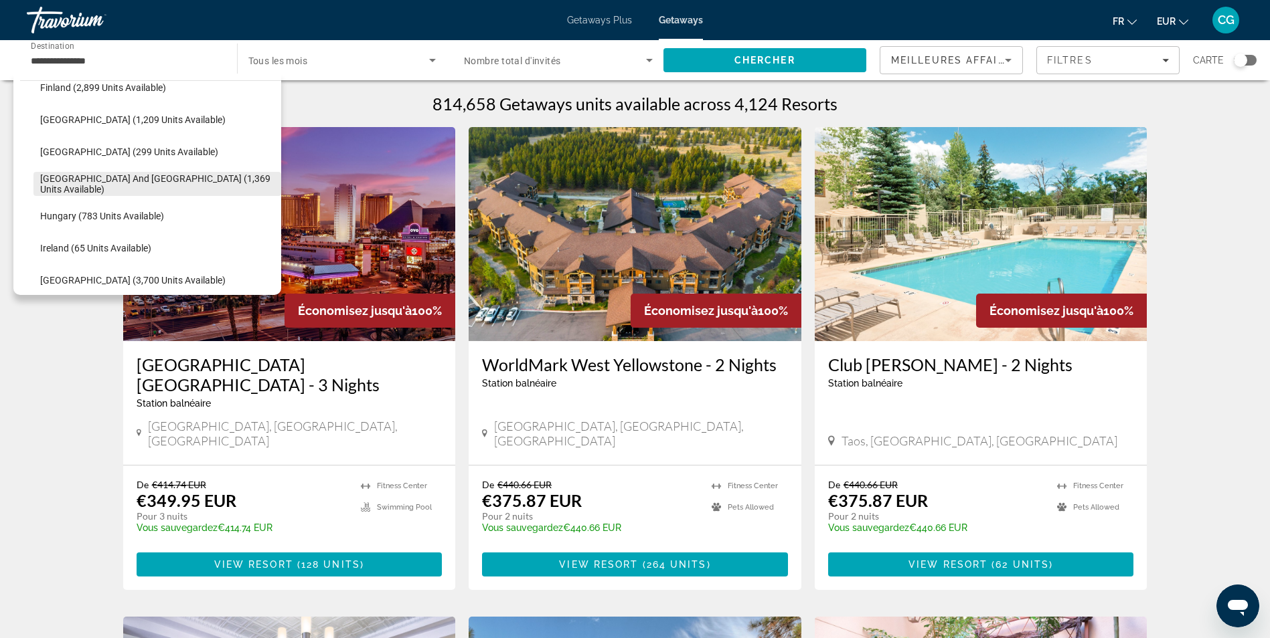
scroll to position [368, 0]
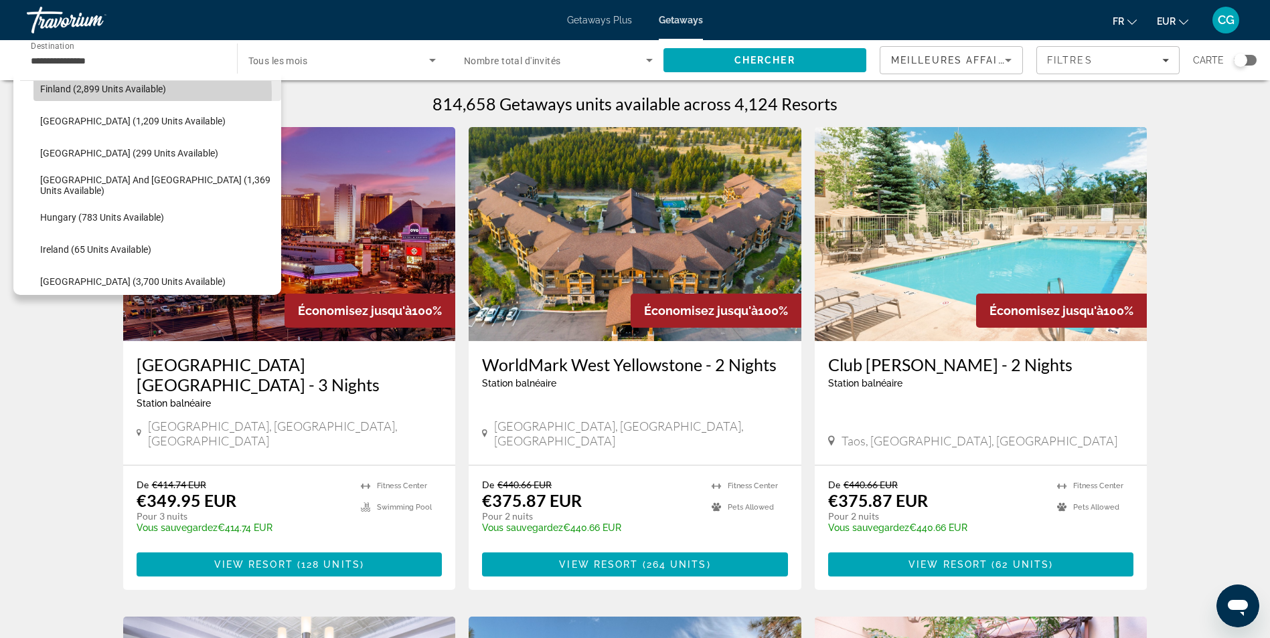
click at [92, 94] on span "Select destination: Finland (2,899 units available)" at bounding box center [157, 89] width 248 height 32
type input "**********"
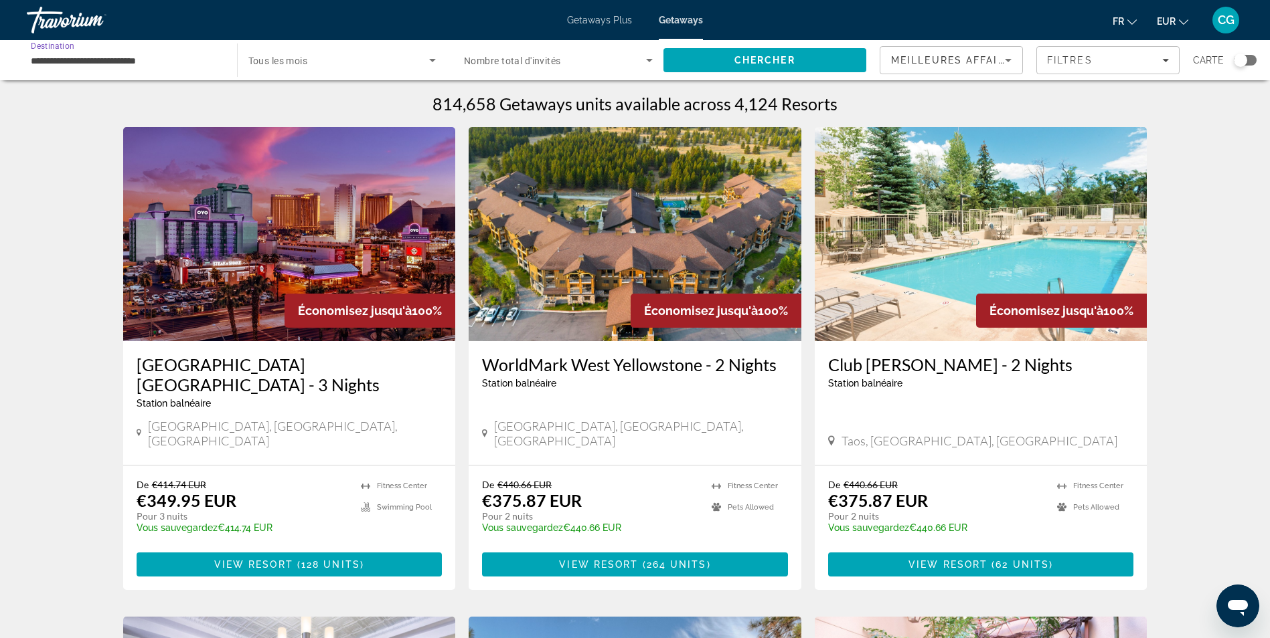
click at [359, 56] on span "Search widget" at bounding box center [338, 60] width 181 height 16
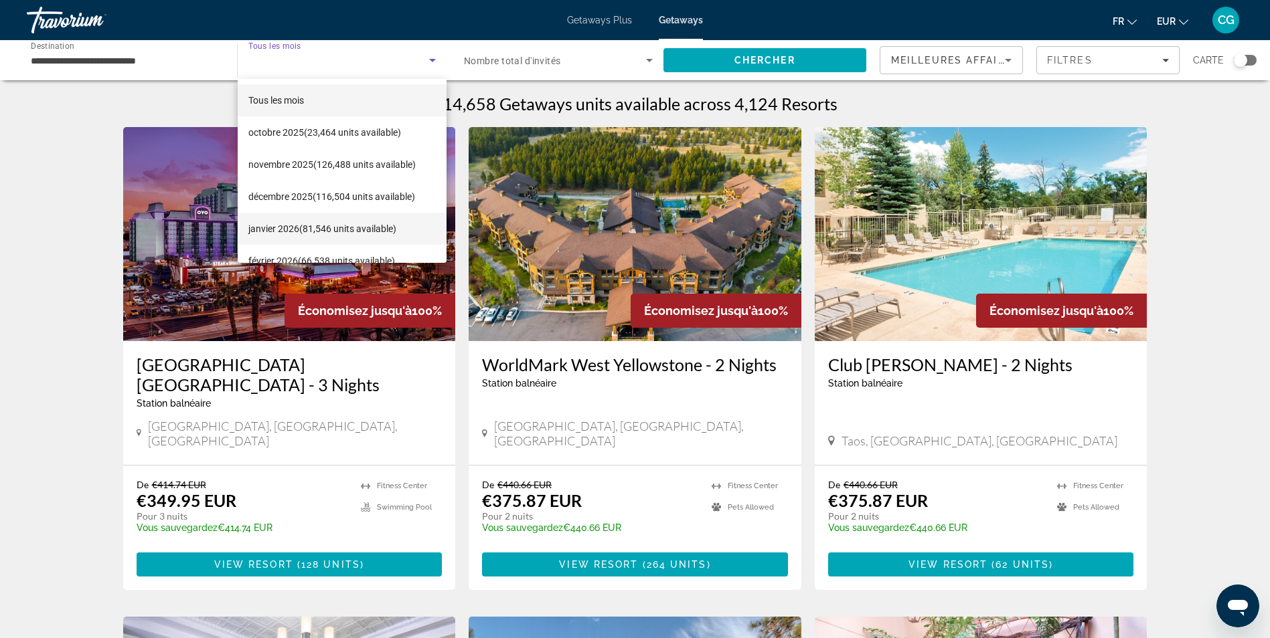
click at [330, 231] on span "[DATE] (81,546 units available)" at bounding box center [322, 229] width 148 height 16
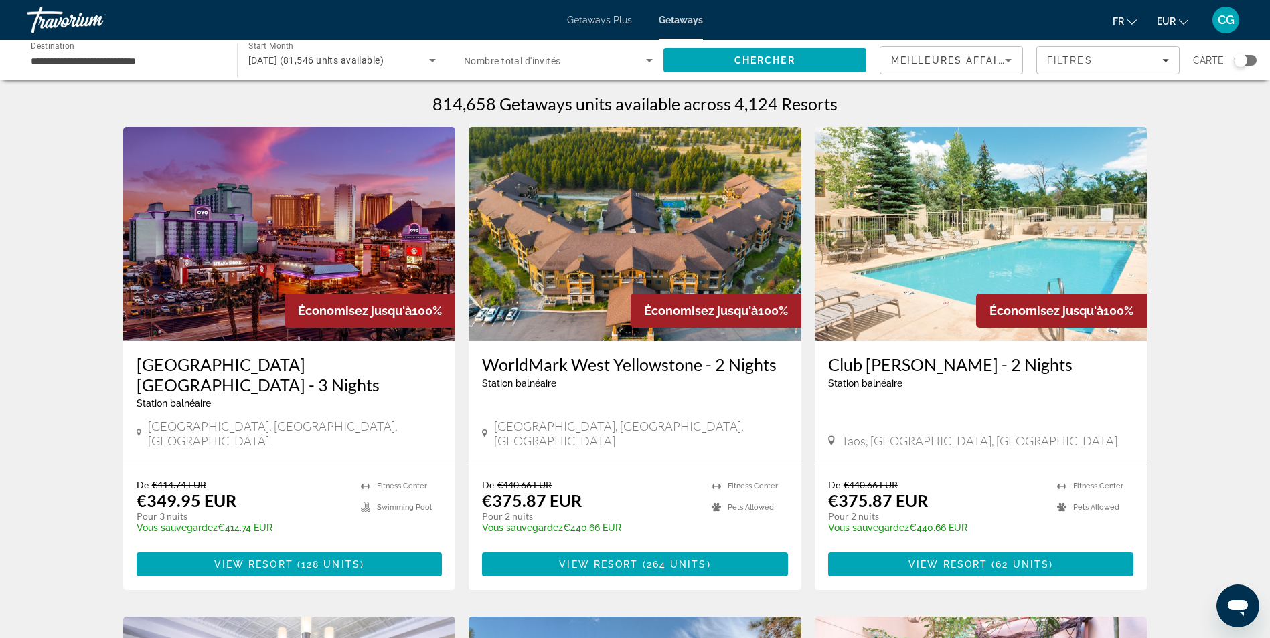
click at [508, 58] on span "Nombre total d'invités" at bounding box center [512, 61] width 97 height 11
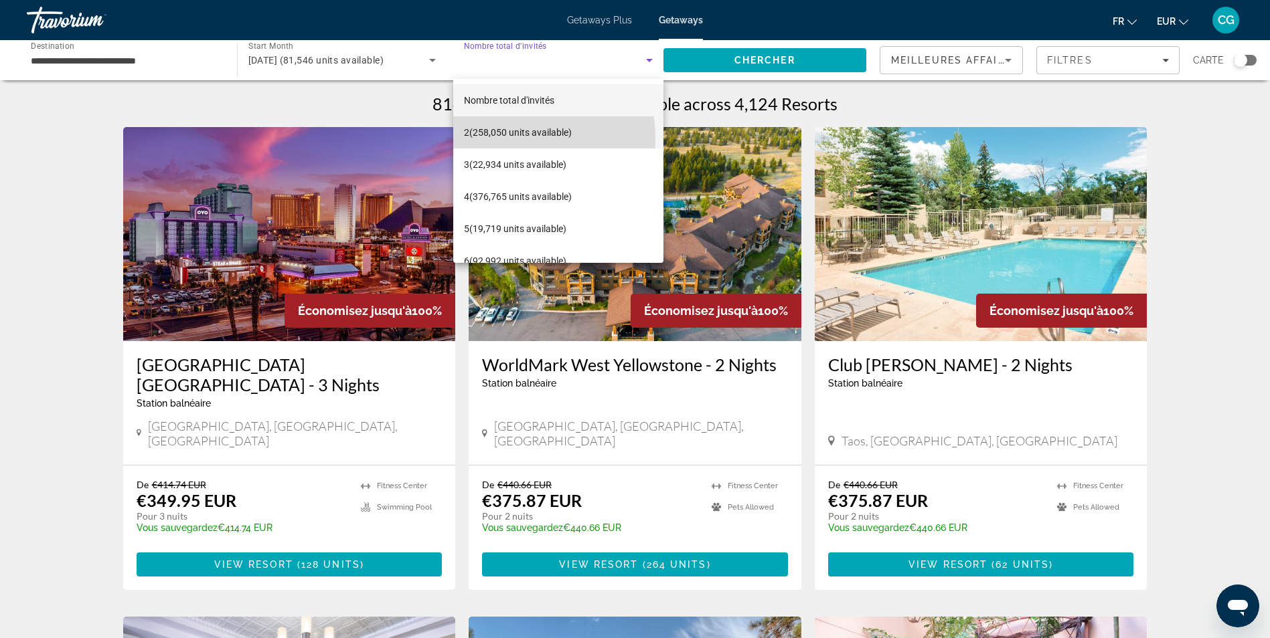
click at [508, 139] on span "2 (258,050 units available)" at bounding box center [518, 132] width 108 height 16
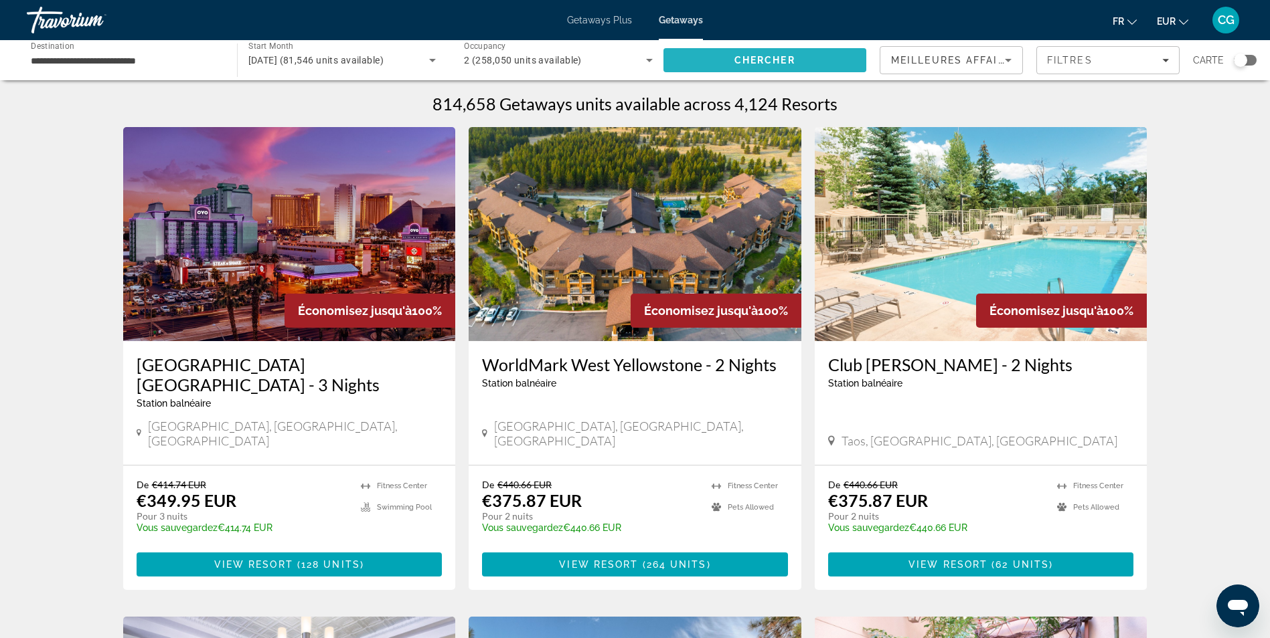
click at [776, 52] on span "Search" at bounding box center [764, 60] width 203 height 32
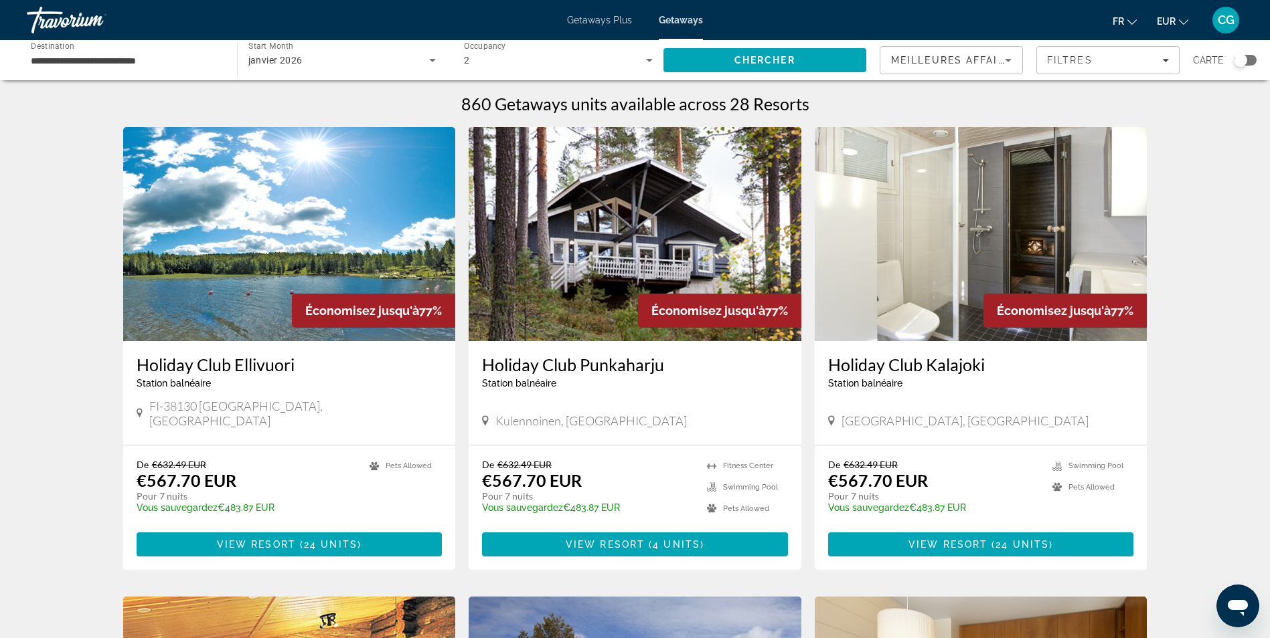
click at [1239, 62] on div "Search widget" at bounding box center [1239, 60] width 13 height 13
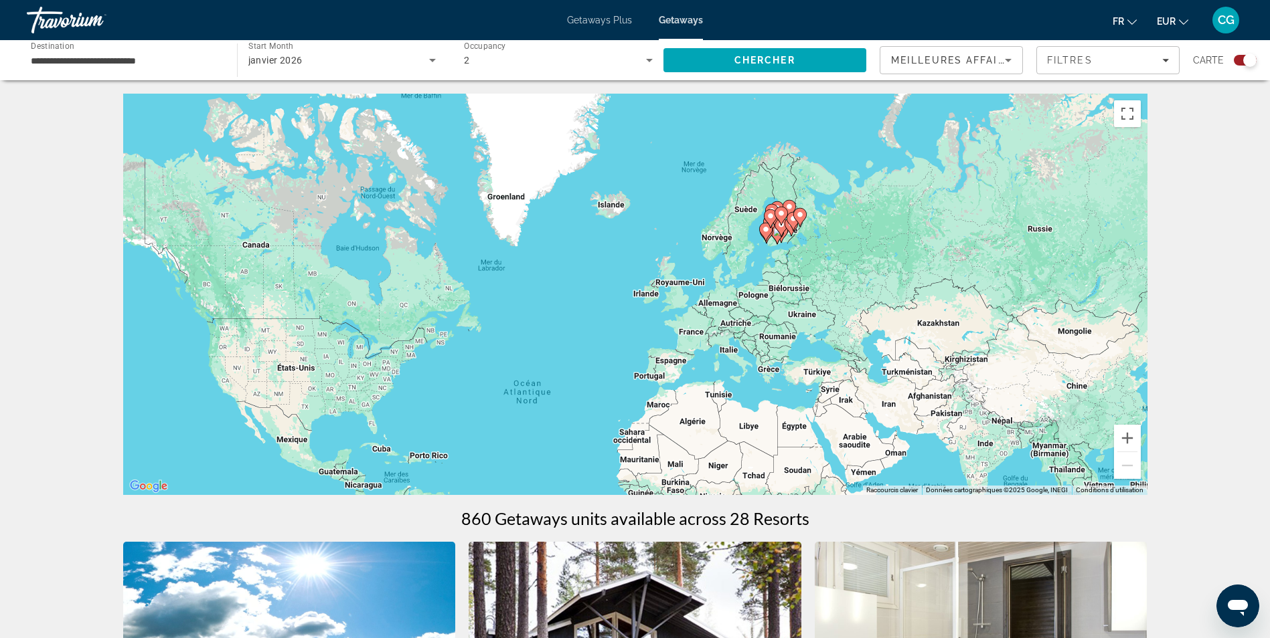
drag, startPoint x: 806, startPoint y: 272, endPoint x: 720, endPoint y: 425, distance: 175.9
click at [720, 425] on div "Pour activer le glissement avec le clavier, appuyez sur Alt+Entrée. Une fois ce…" at bounding box center [635, 295] width 1024 height 402
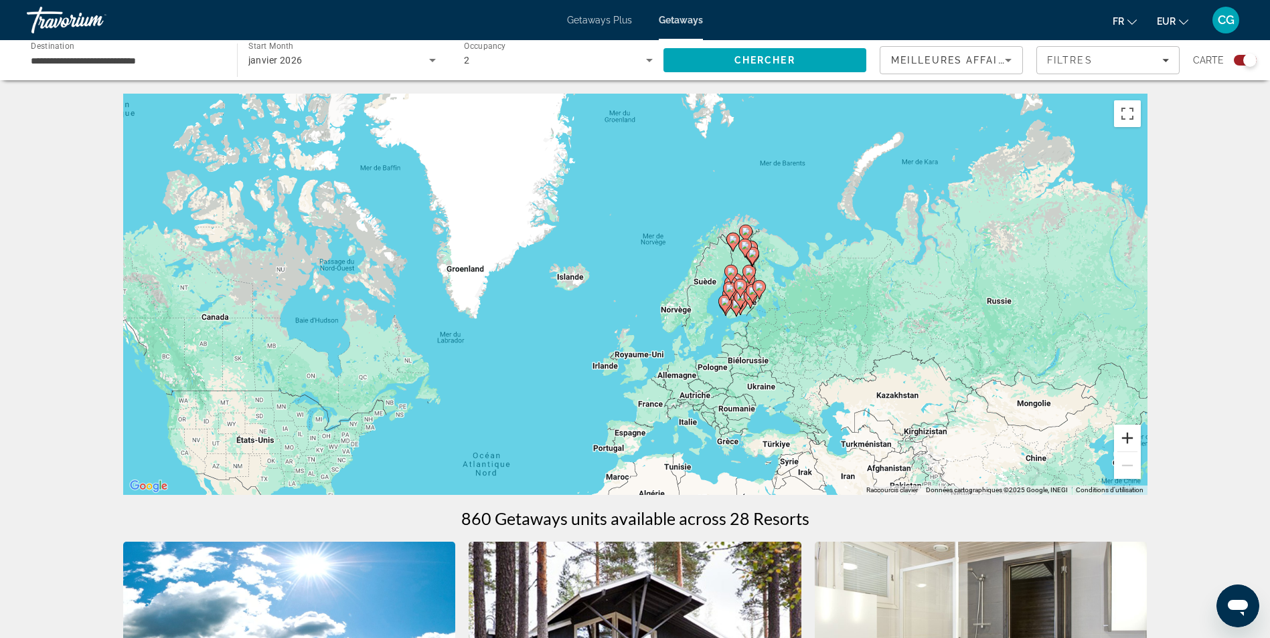
click at [1132, 439] on button "Zoom avant" at bounding box center [1127, 438] width 27 height 27
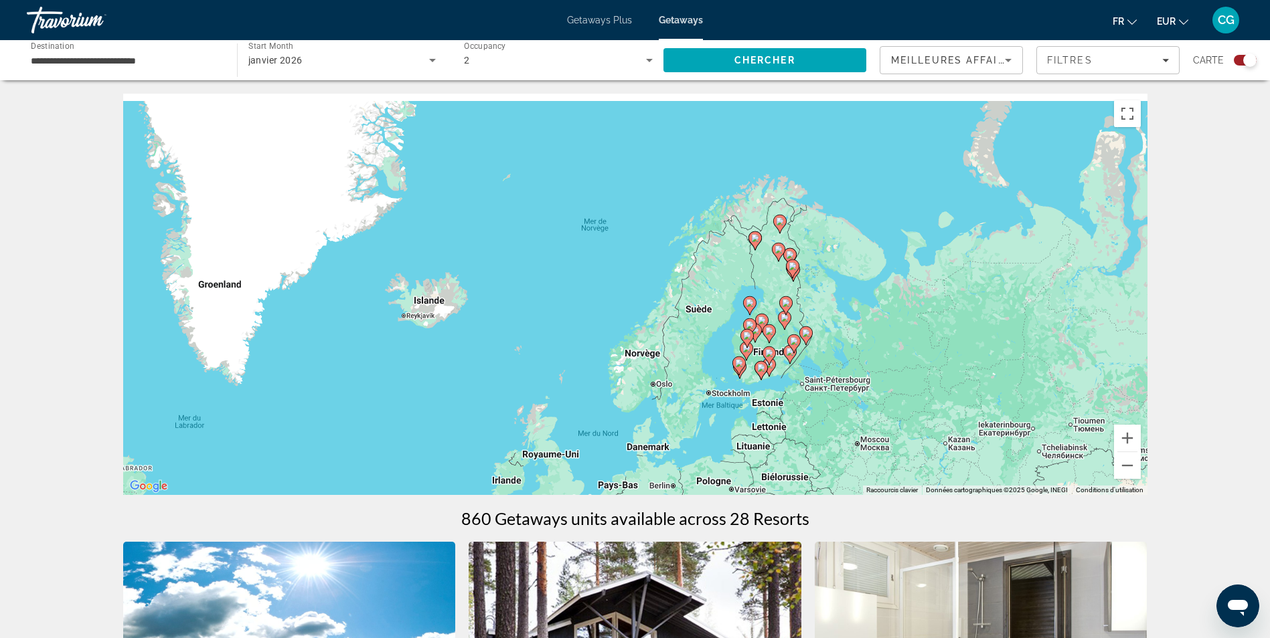
drag, startPoint x: 912, startPoint y: 385, endPoint x: 857, endPoint y: 410, distance: 60.2
click at [851, 409] on div "Pour activer le glissement avec le clavier, appuyez sur Alt+Entrée. Une fois ce…" at bounding box center [635, 295] width 1024 height 402
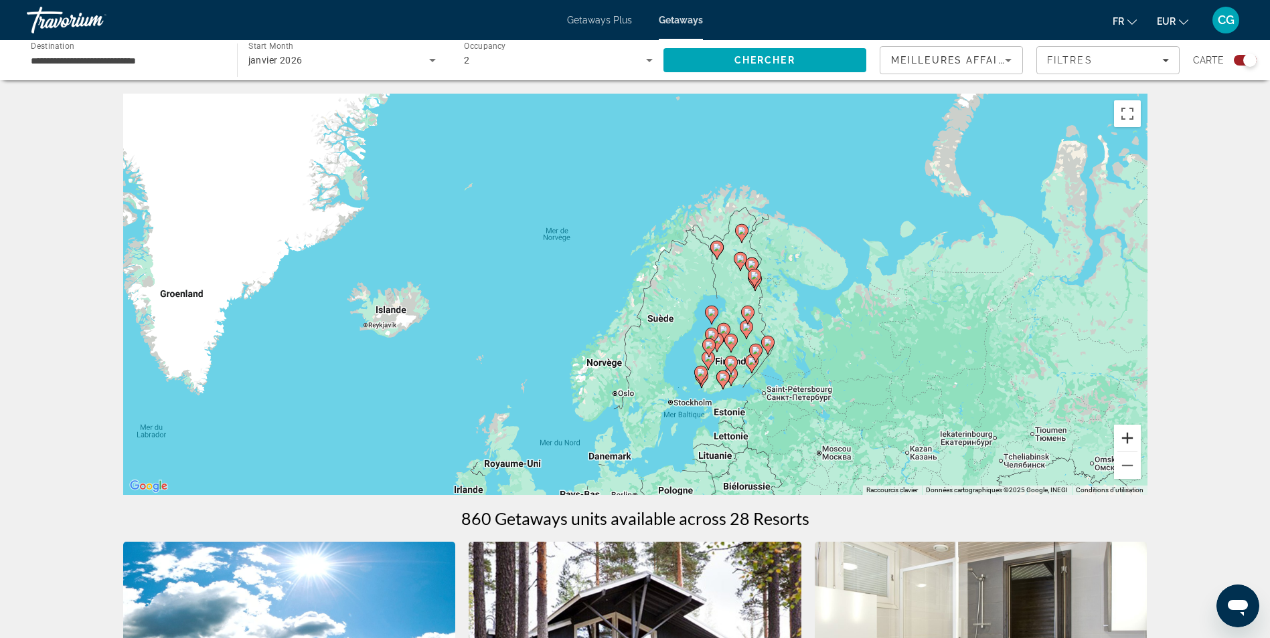
click at [1125, 439] on button "Zoom avant" at bounding box center [1127, 438] width 27 height 27
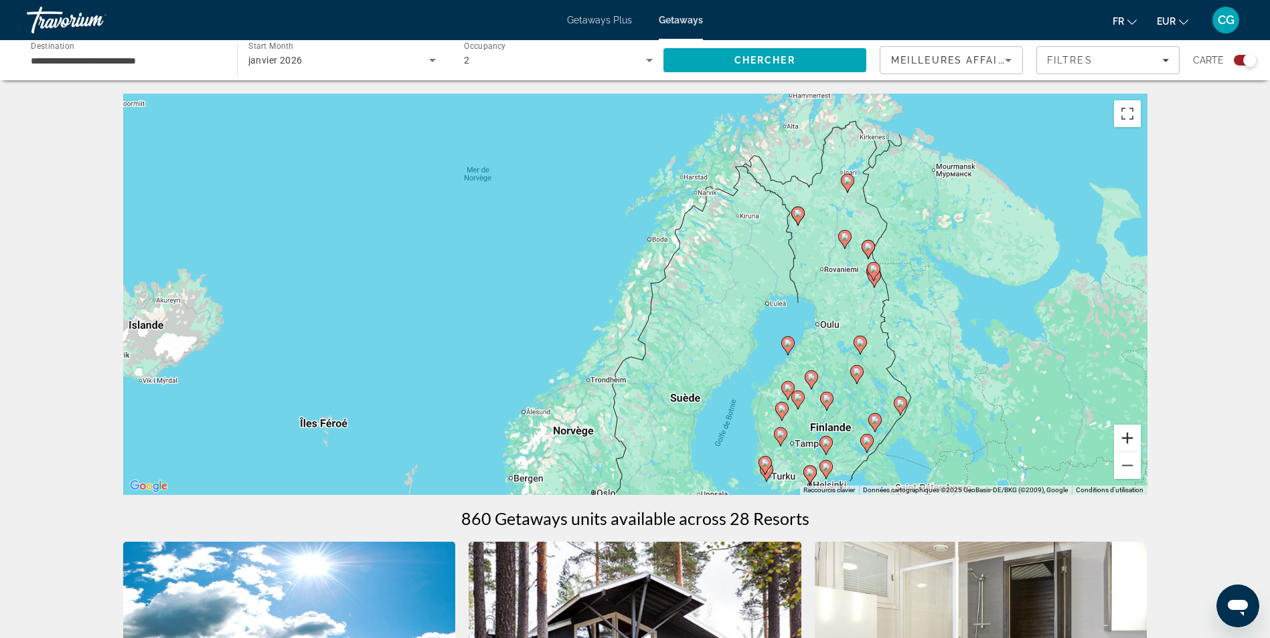
drag, startPoint x: 1105, startPoint y: 433, endPoint x: 982, endPoint y: 436, distance: 122.5
click at [982, 436] on div "Pour activer le glissement avec le clavier, appuyez sur Alt+Entrée. Une fois ce…" at bounding box center [635, 295] width 1024 height 402
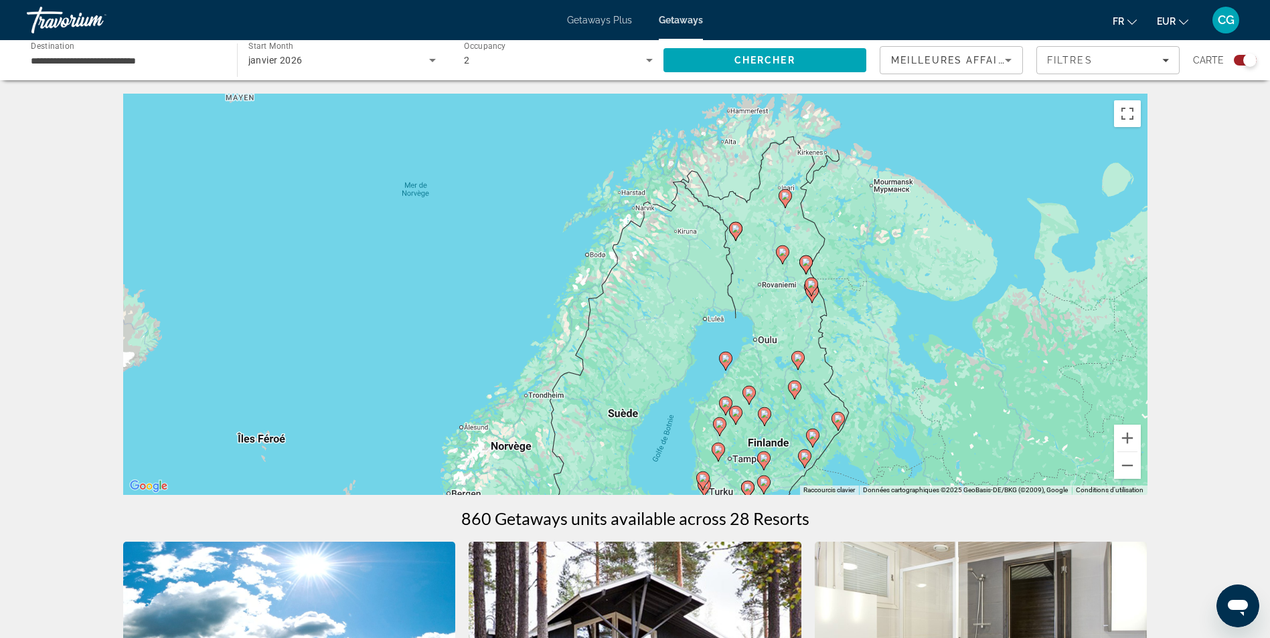
drag, startPoint x: 977, startPoint y: 432, endPoint x: 902, endPoint y: 438, distance: 75.3
click at [909, 447] on div "Pour activer le glissement avec le clavier, appuyez sur Alt+Entrée. Une fois ce…" at bounding box center [635, 295] width 1024 height 402
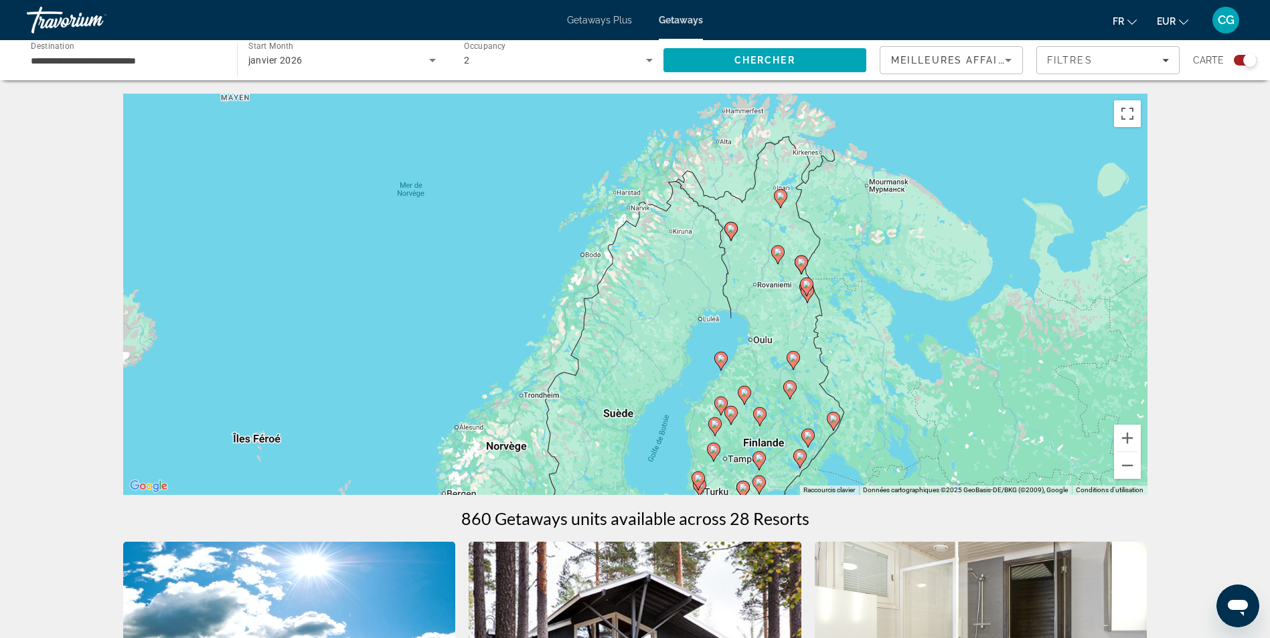
click at [774, 256] on icon "Main content" at bounding box center [777, 254] width 12 height 17
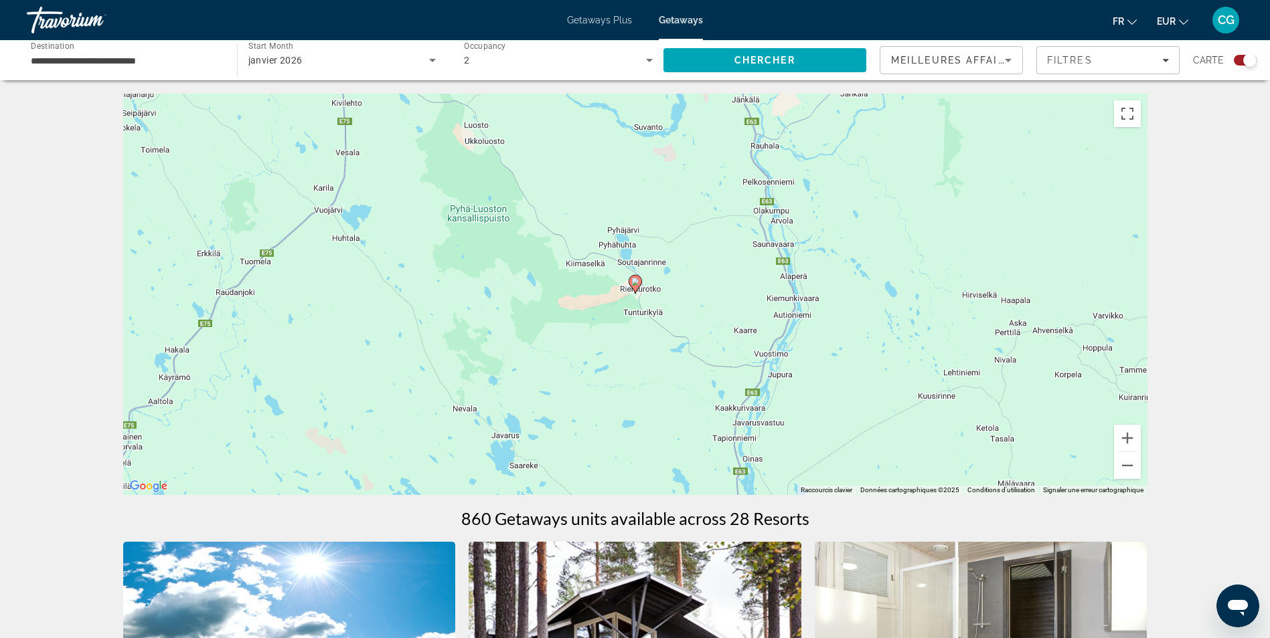
click at [634, 280] on image "Main content" at bounding box center [635, 282] width 8 height 8
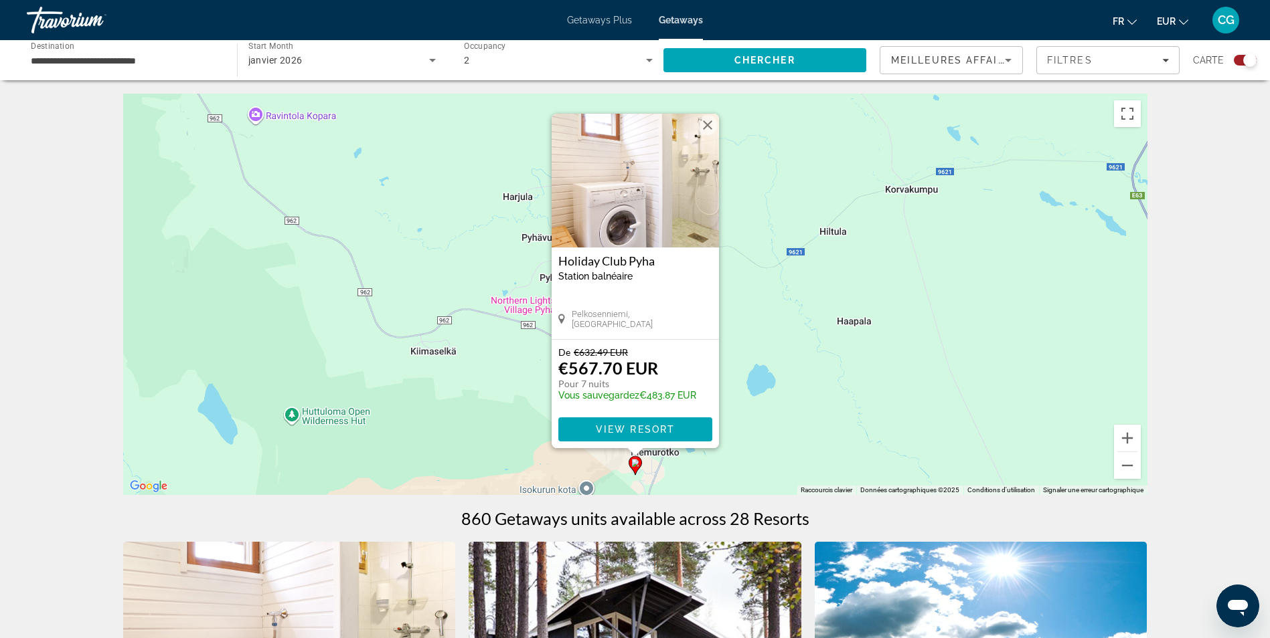
click at [707, 122] on button "Fermer" at bounding box center [707, 125] width 20 height 20
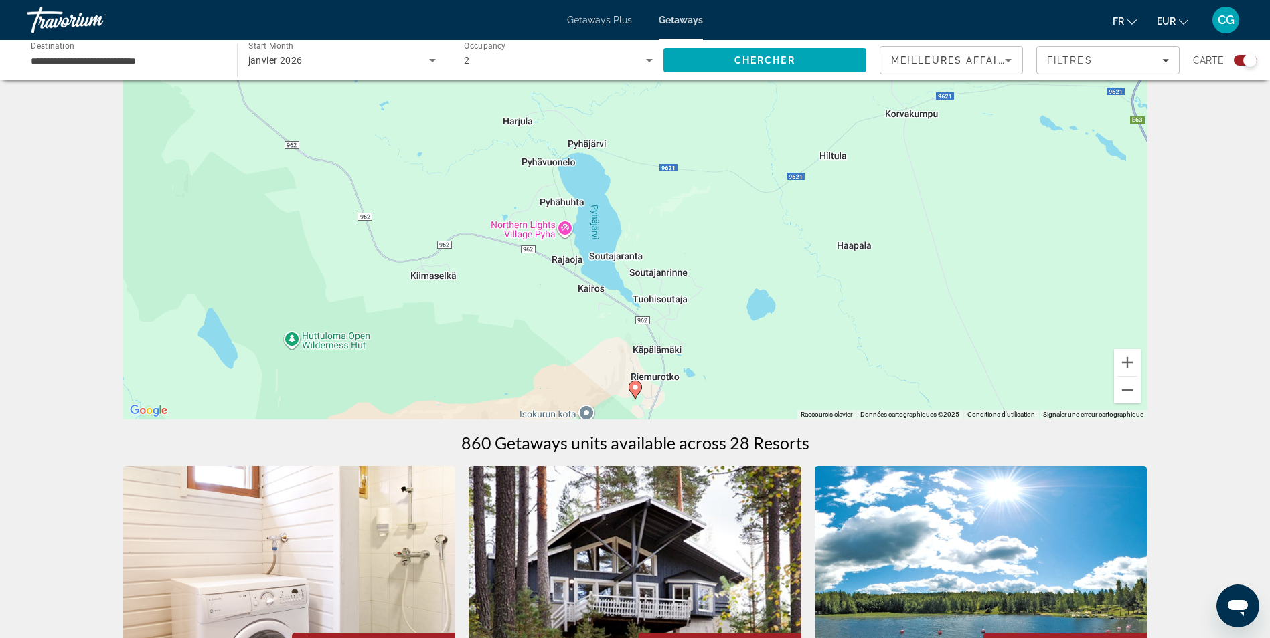
scroll to position [134, 0]
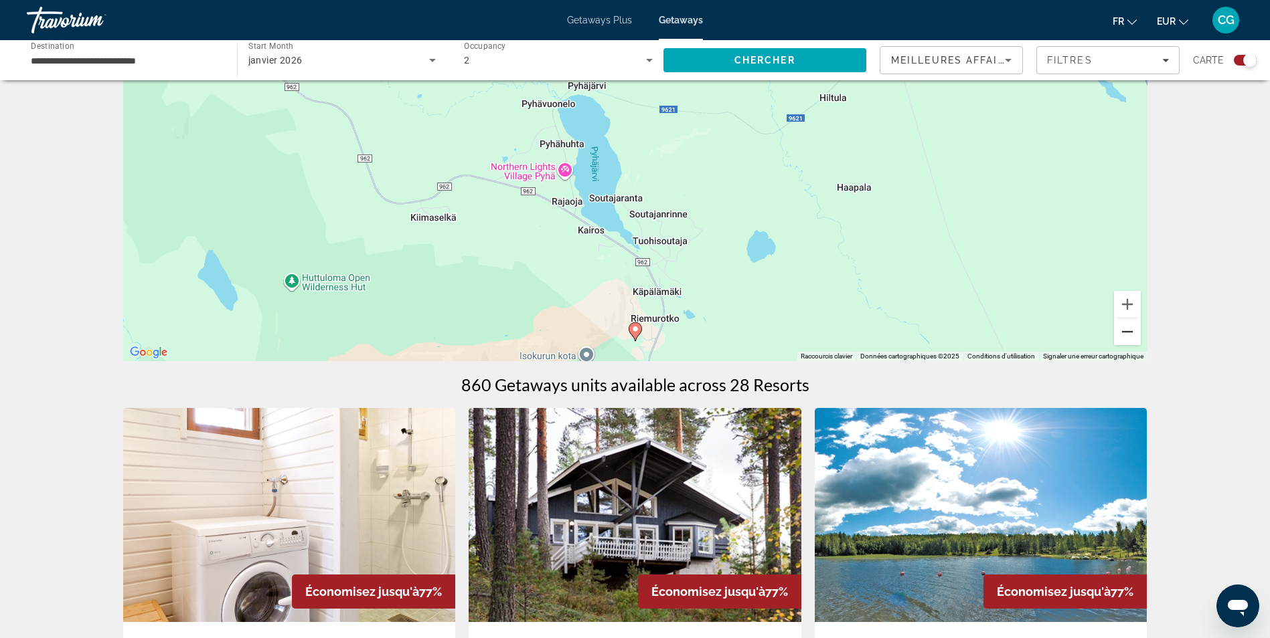
click at [1121, 333] on button "Zoom arrière" at bounding box center [1127, 332] width 27 height 27
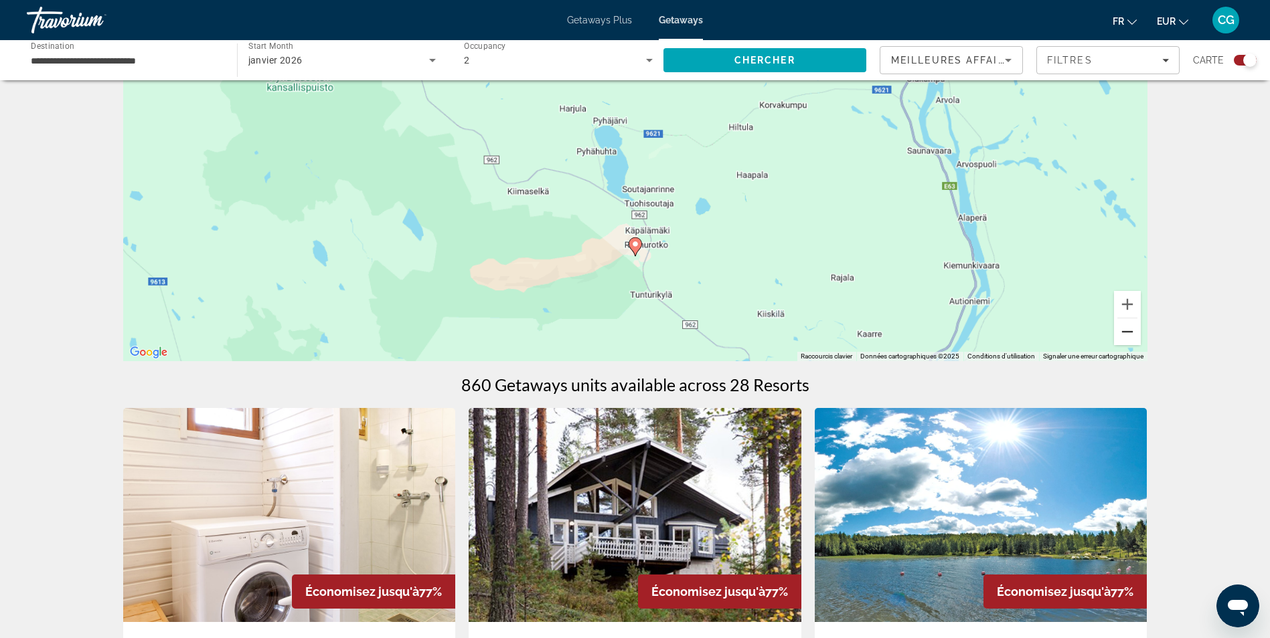
click at [1121, 333] on button "Zoom arrière" at bounding box center [1127, 332] width 27 height 27
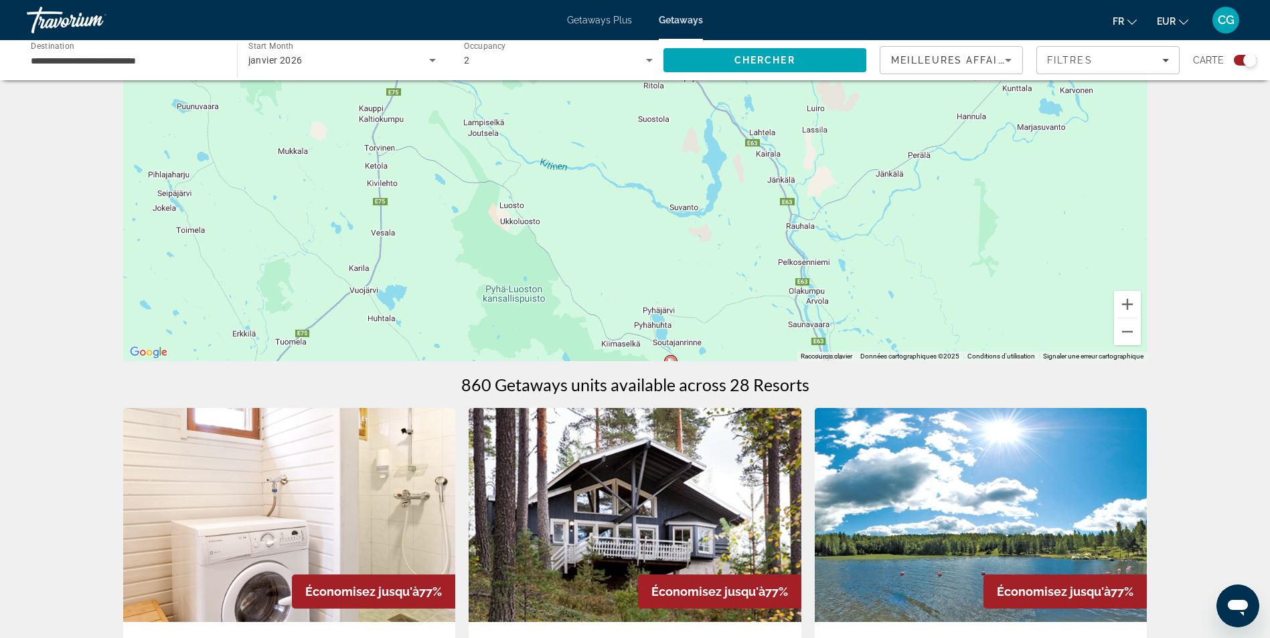
drag, startPoint x: 852, startPoint y: 257, endPoint x: 902, endPoint y: 444, distance: 194.0
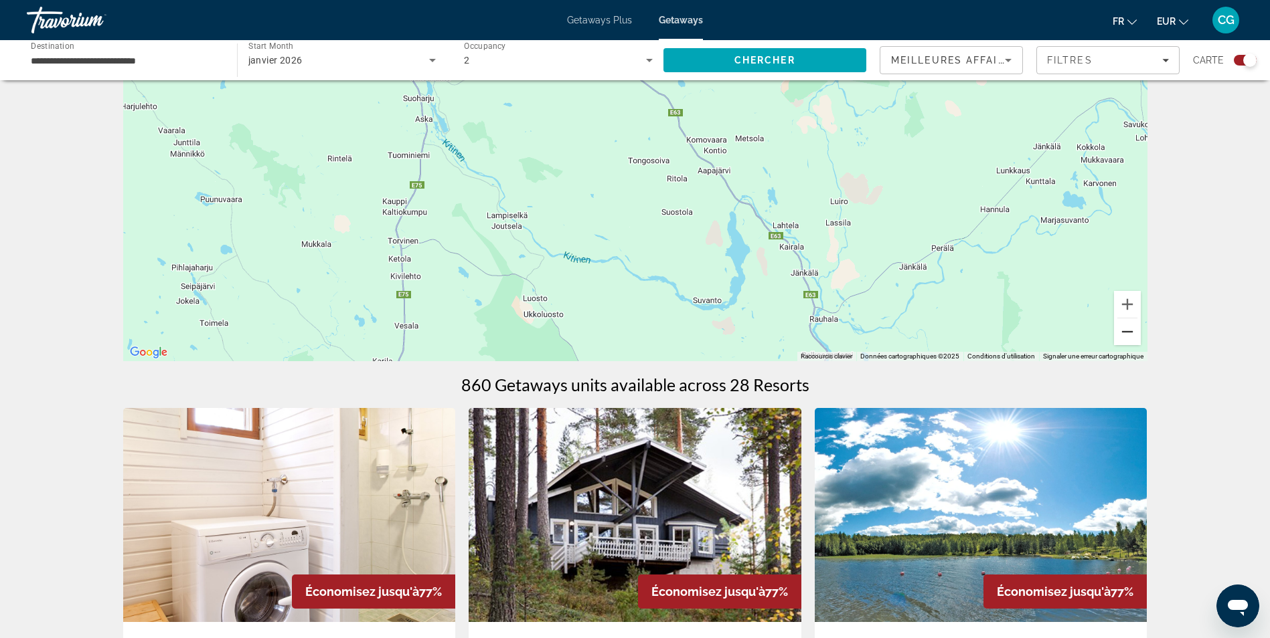
click at [1124, 330] on button "Zoom arrière" at bounding box center [1127, 332] width 27 height 27
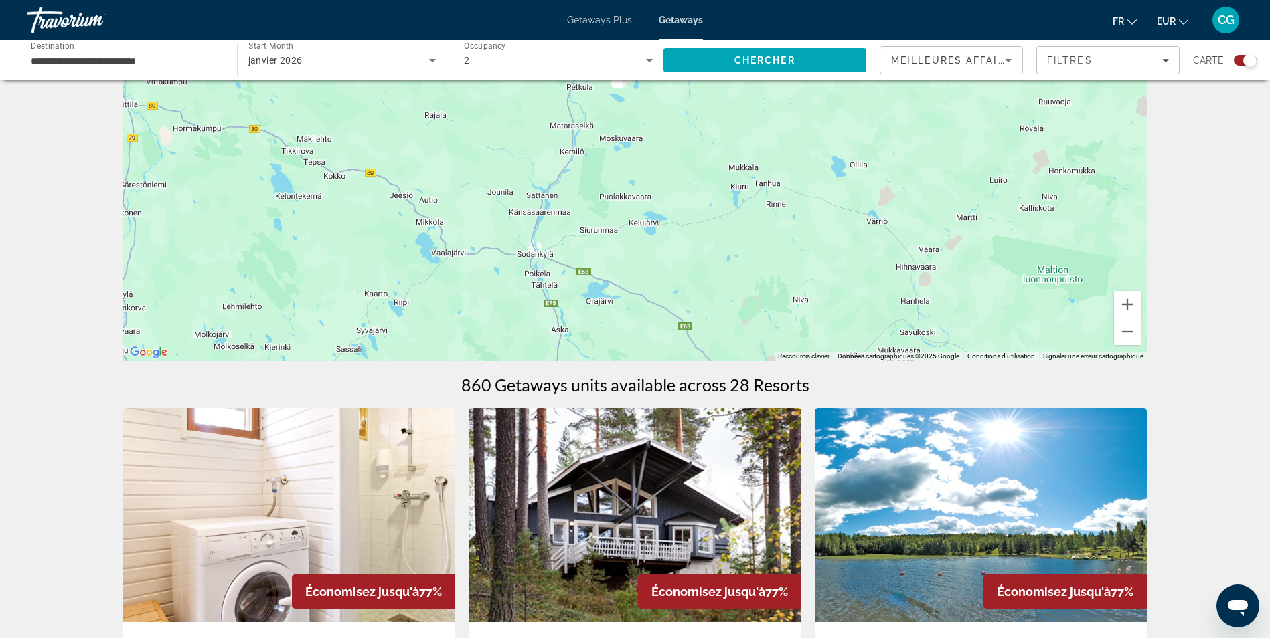
drag, startPoint x: 804, startPoint y: 139, endPoint x: 835, endPoint y: 313, distance: 176.6
click at [835, 313] on div "Pour activer le glissement avec le clavier, appuyez sur Alt+Entrée. Une fois ce…" at bounding box center [635, 161] width 1024 height 402
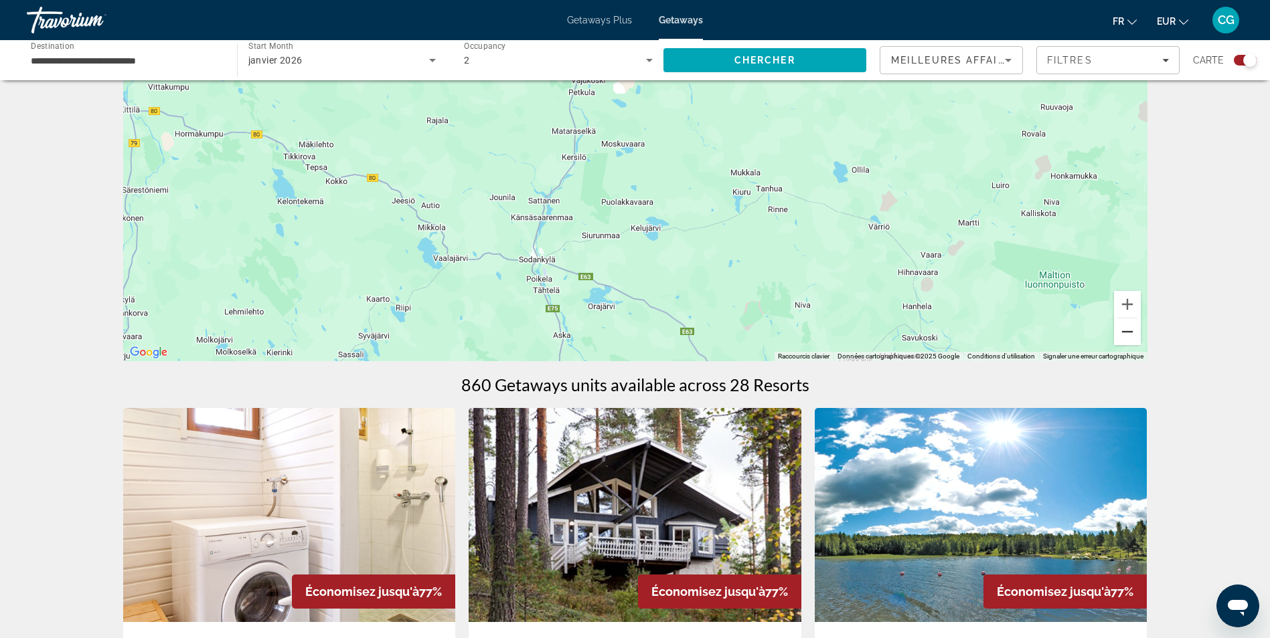
click at [1125, 331] on button "Zoom arrière" at bounding box center [1127, 332] width 27 height 27
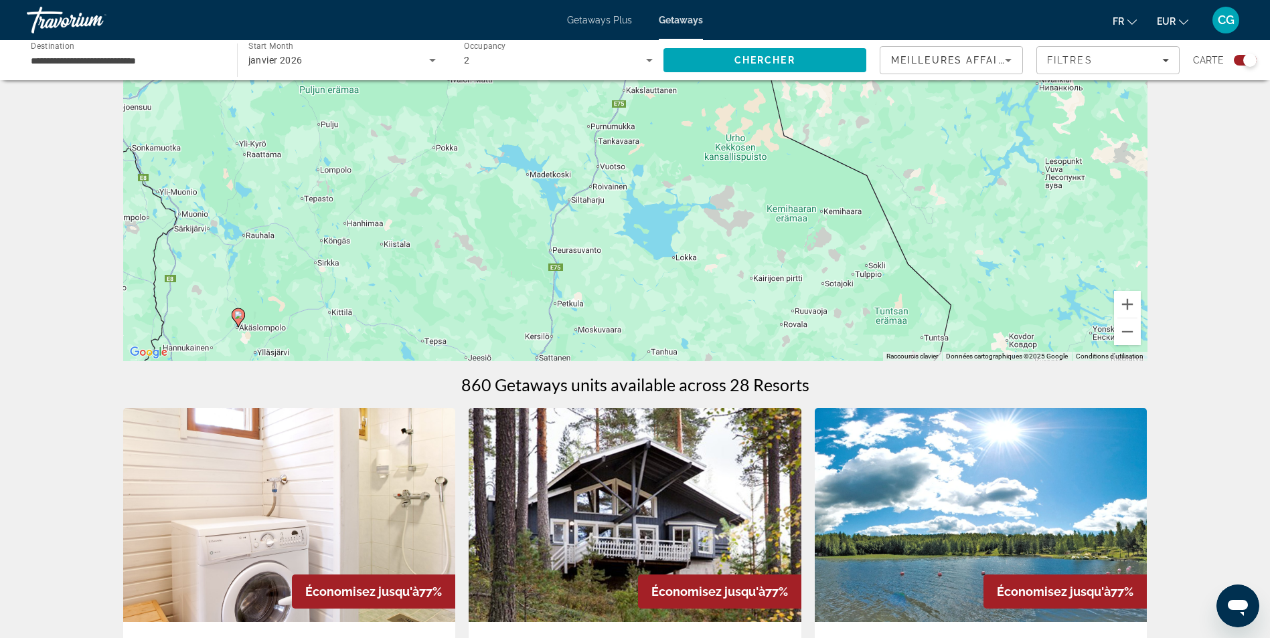
drag, startPoint x: 660, startPoint y: 138, endPoint x: 607, endPoint y: 309, distance: 179.3
click at [607, 309] on div "Pour activer le glissement avec le clavier, appuyez sur Alt+Entrée. Une fois ce…" at bounding box center [635, 161] width 1024 height 402
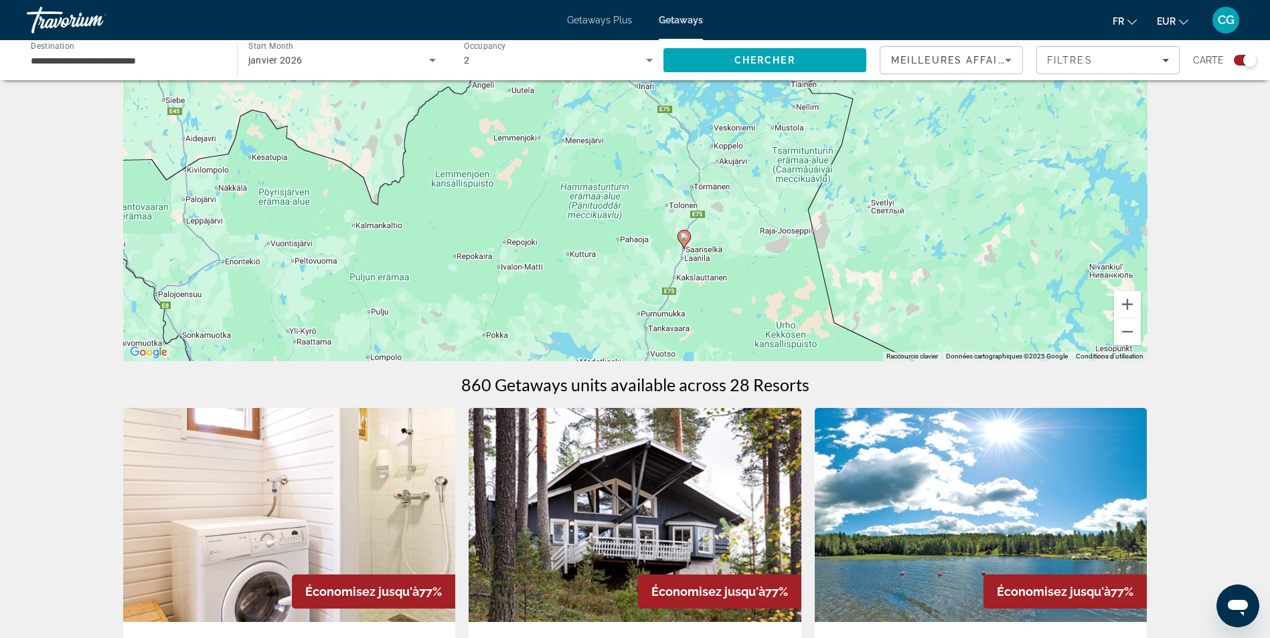
drag, startPoint x: 467, startPoint y: 102, endPoint x: 538, endPoint y: 280, distance: 191.6
click at [523, 286] on div "Pour activer le glissement avec le clavier, appuyez sur Alt+Entrée. Une fois ce…" at bounding box center [635, 161] width 1024 height 402
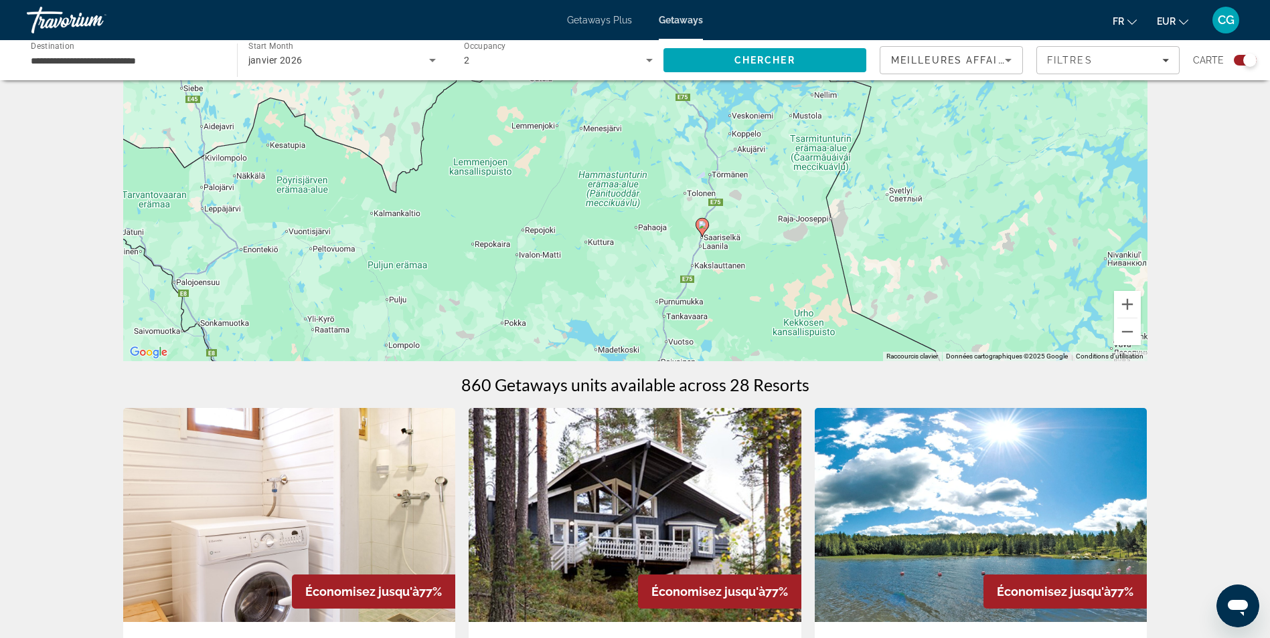
click at [701, 224] on image "Main content" at bounding box center [702, 225] width 8 height 8
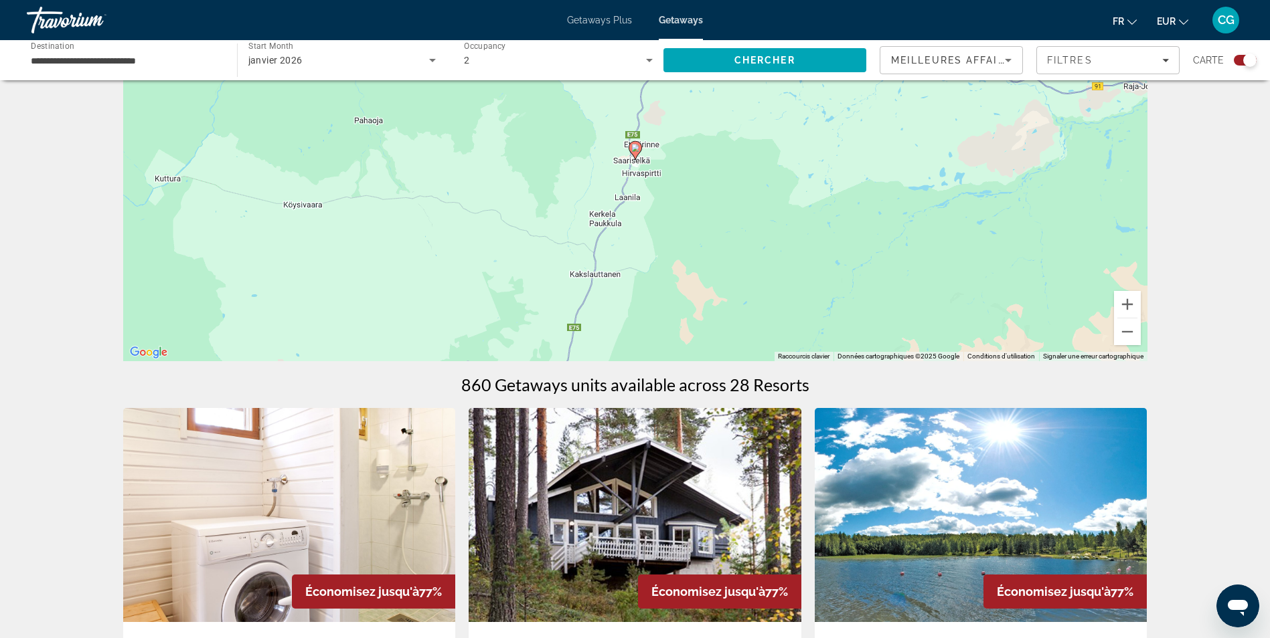
click at [633, 153] on icon "Main content" at bounding box center [634, 150] width 12 height 17
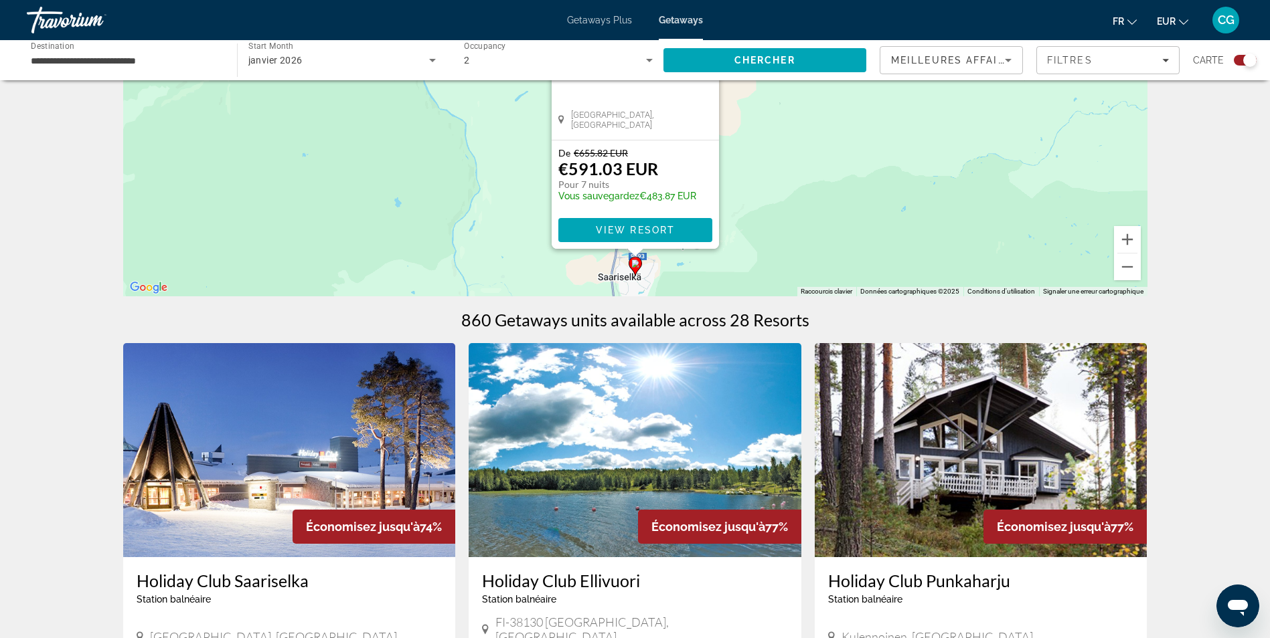
scroll to position [268, 0]
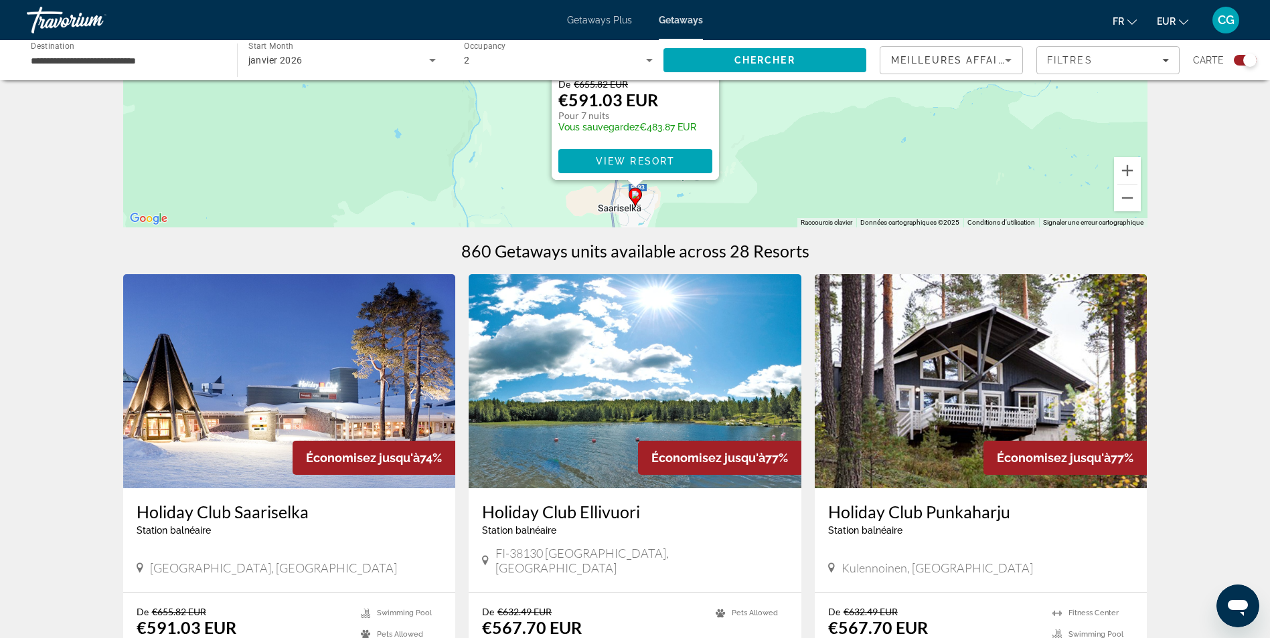
click at [232, 512] on h3 "Holiday Club Saariselka" at bounding box center [290, 512] width 306 height 20
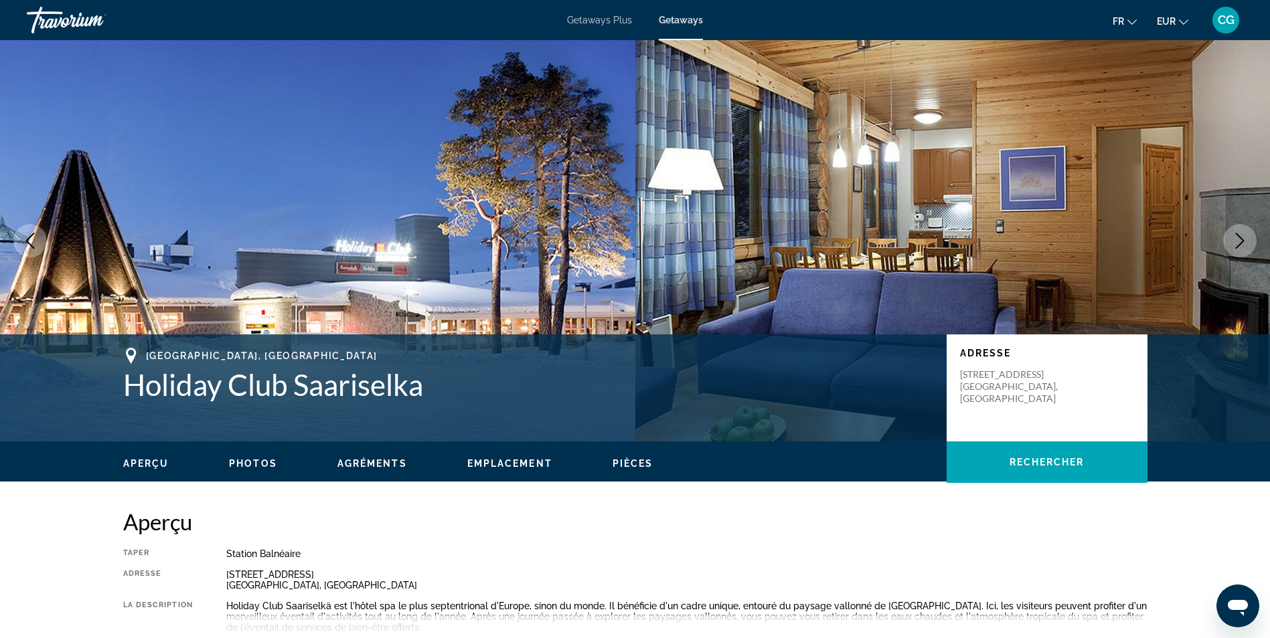
click at [1245, 238] on icon "Next image" at bounding box center [1239, 241] width 16 height 16
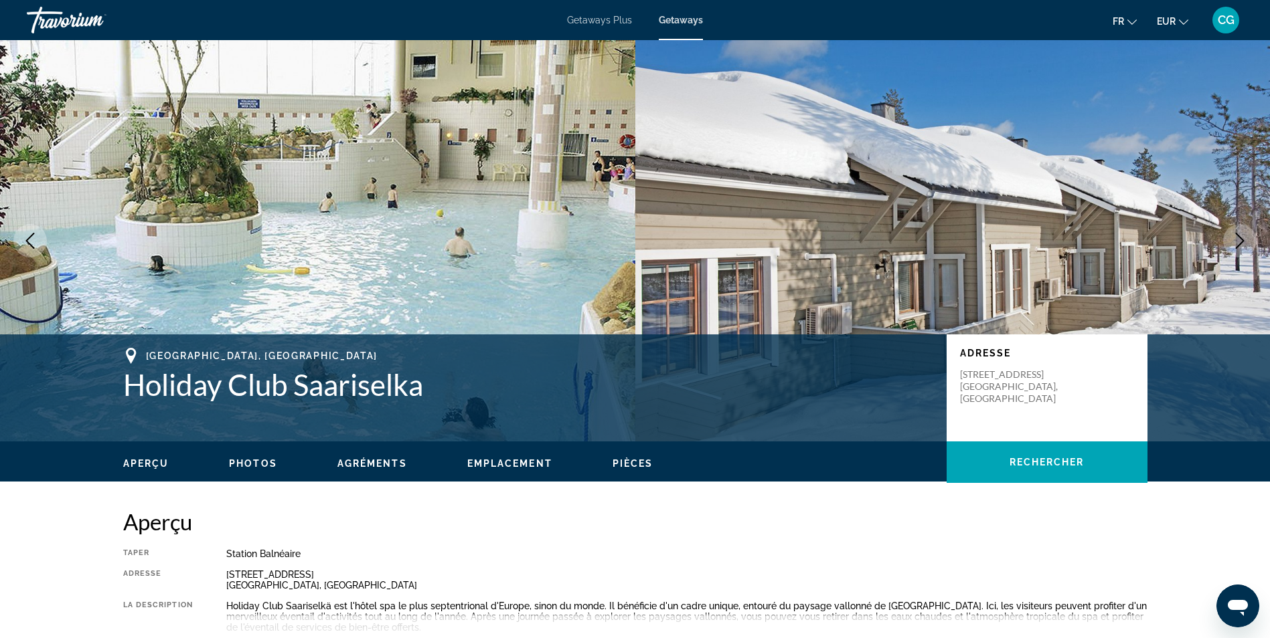
click at [1245, 238] on icon "Next image" at bounding box center [1239, 241] width 16 height 16
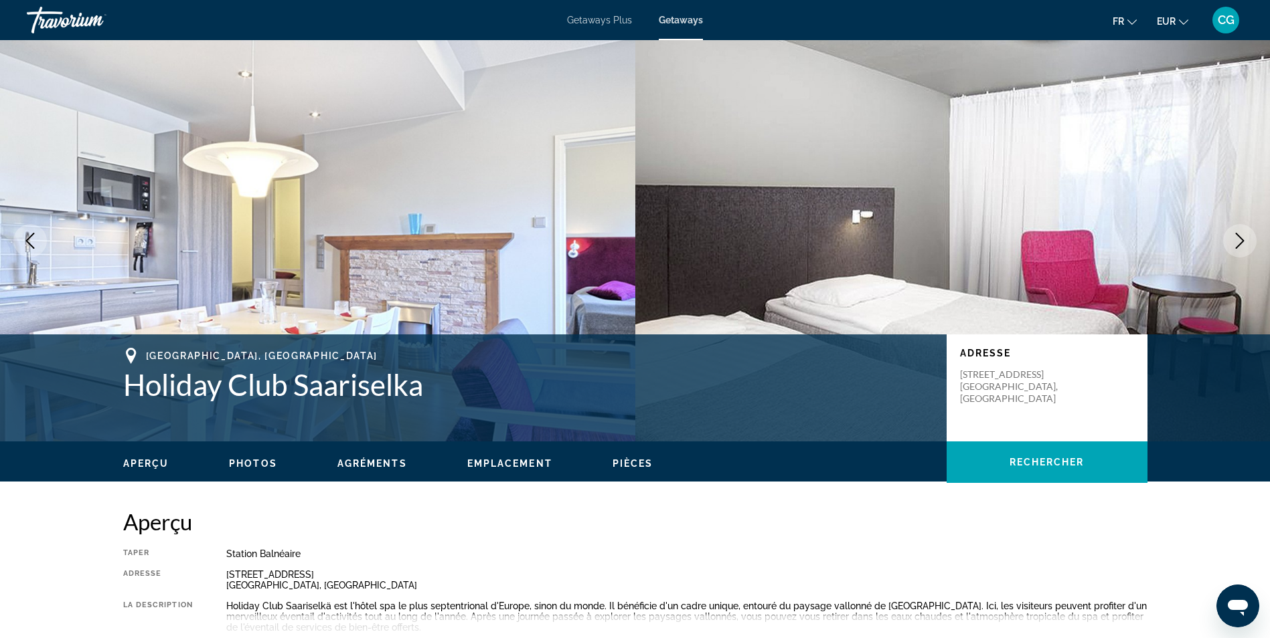
click at [1245, 238] on icon "Next image" at bounding box center [1239, 241] width 16 height 16
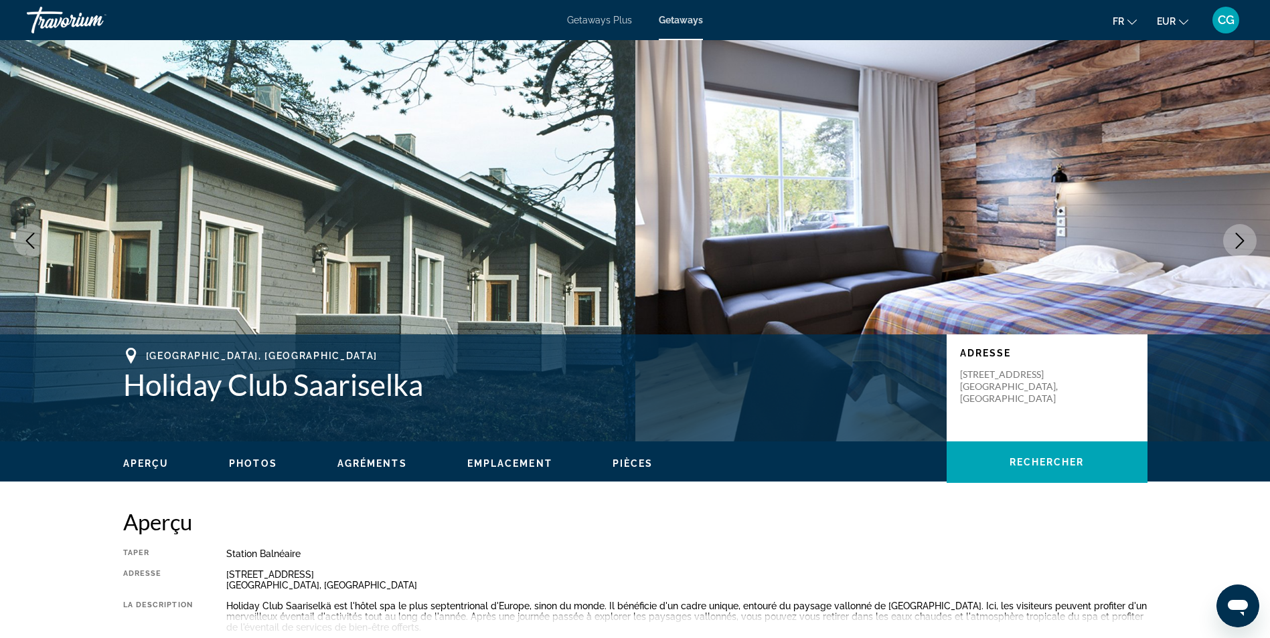
click at [1243, 238] on icon "Next image" at bounding box center [1239, 241] width 16 height 16
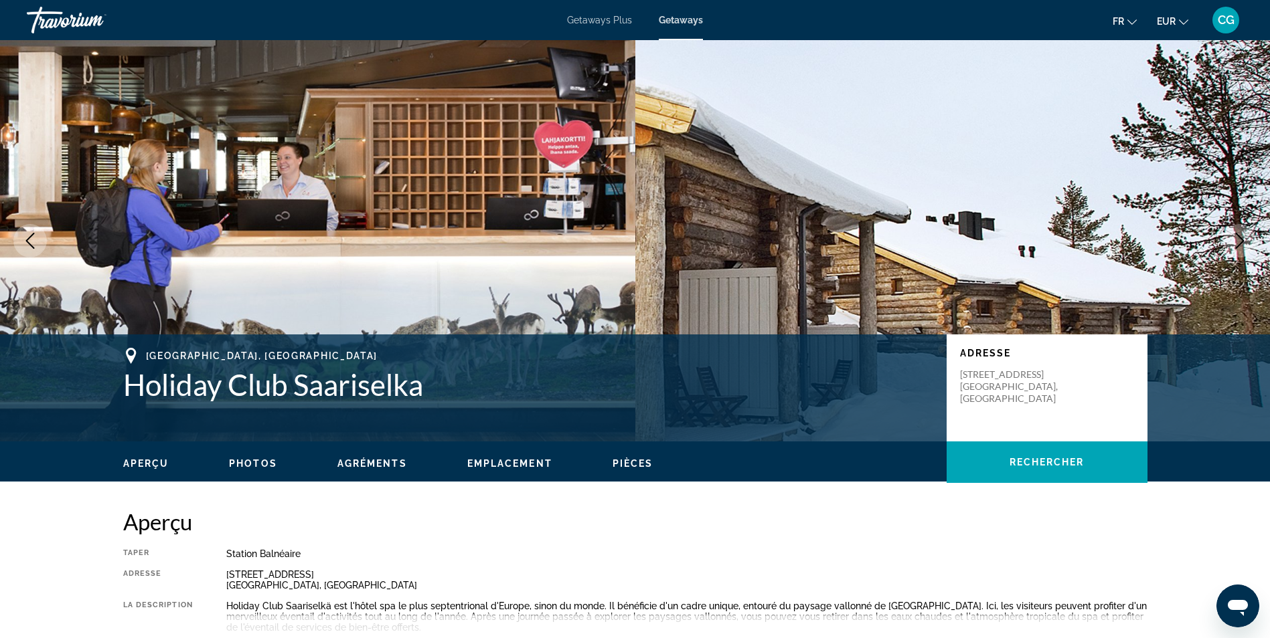
click at [1243, 239] on icon "Next image" at bounding box center [1239, 241] width 16 height 16
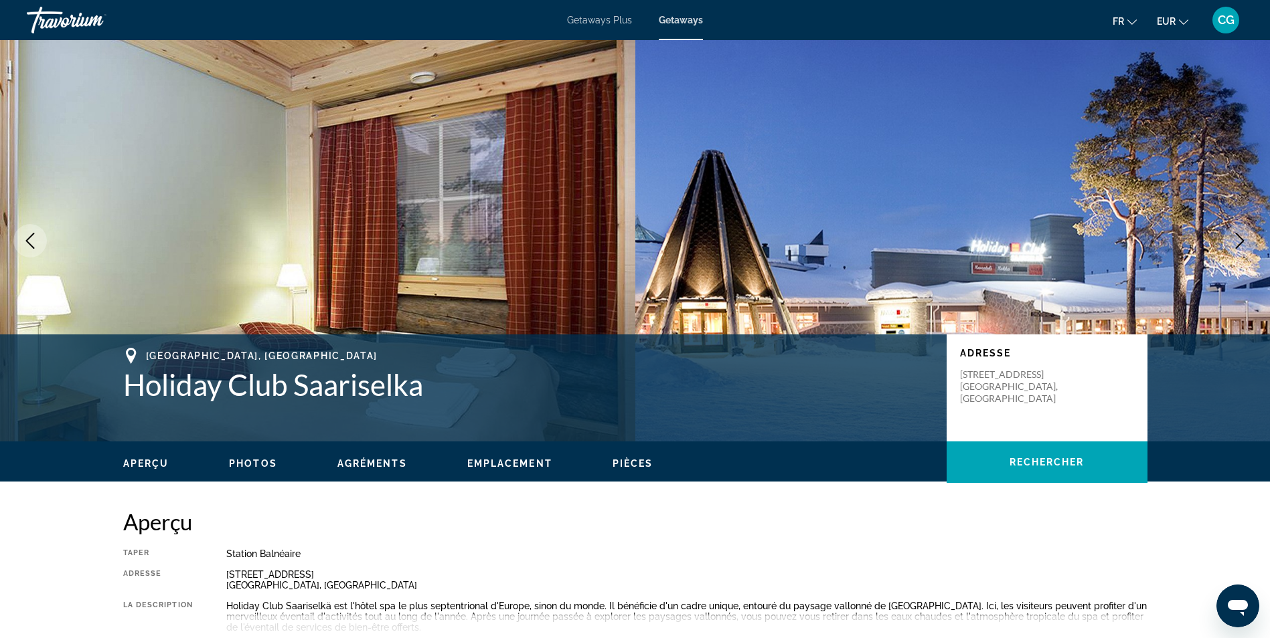
click at [1243, 239] on icon "Next image" at bounding box center [1239, 241] width 16 height 16
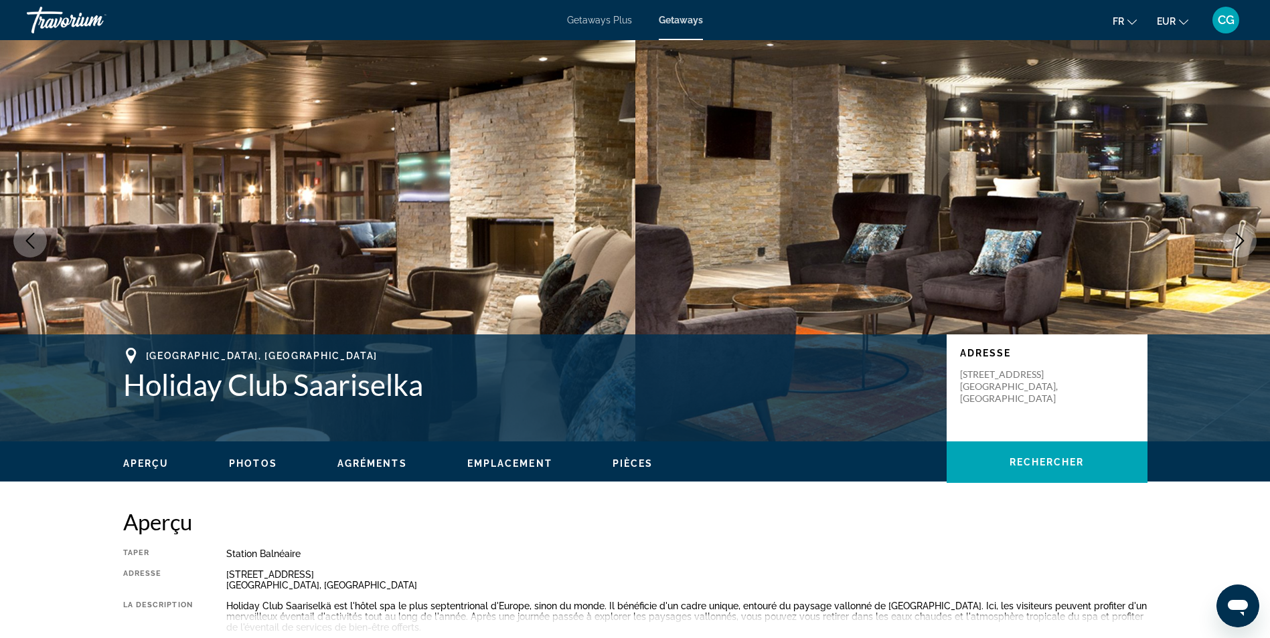
click at [1241, 240] on icon "Next image" at bounding box center [1239, 241] width 16 height 16
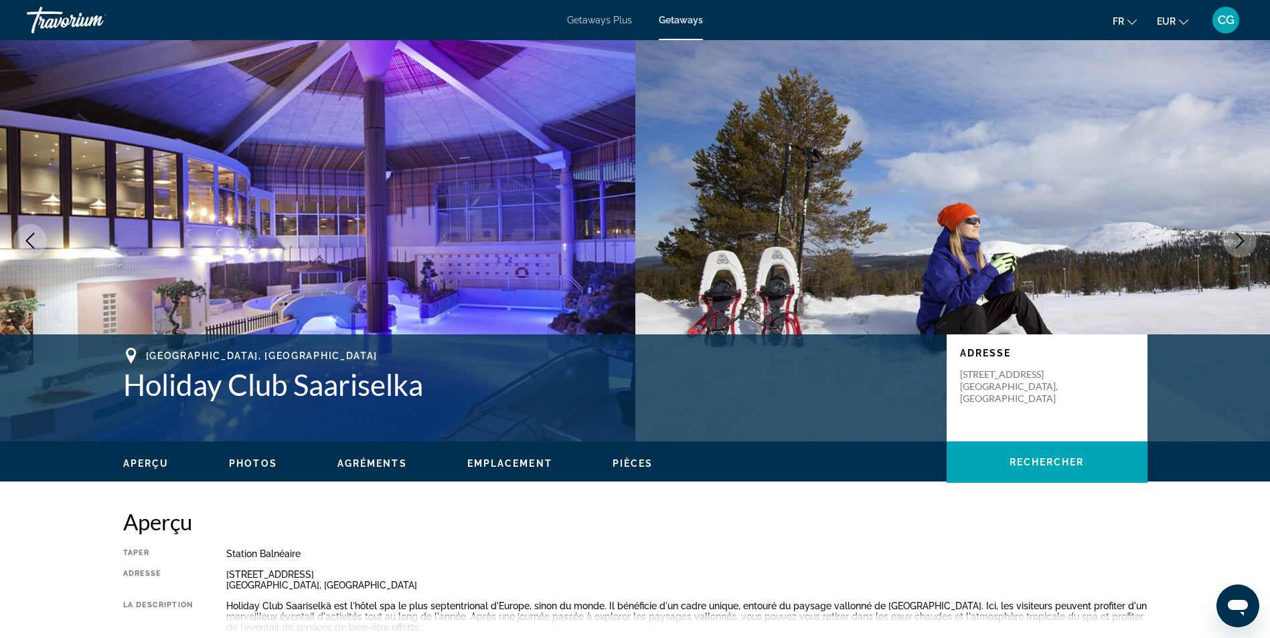
click at [1241, 240] on icon "Next image" at bounding box center [1239, 241] width 16 height 16
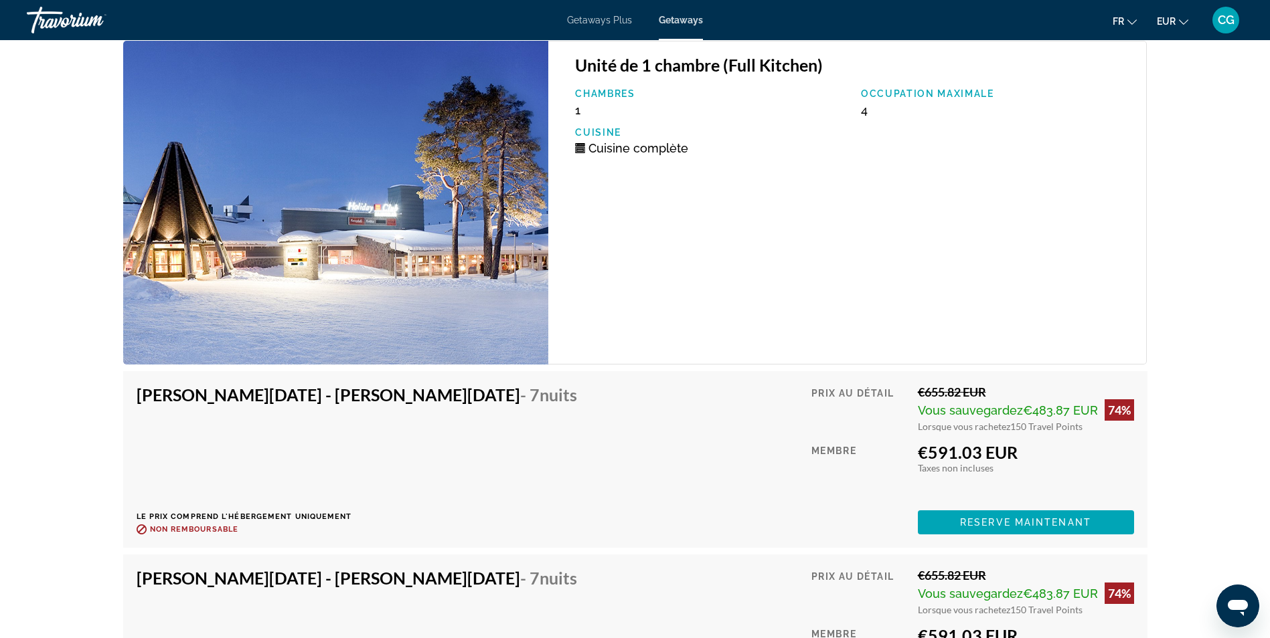
scroll to position [2275, 0]
